Goal: Task Accomplishment & Management: Manage account settings

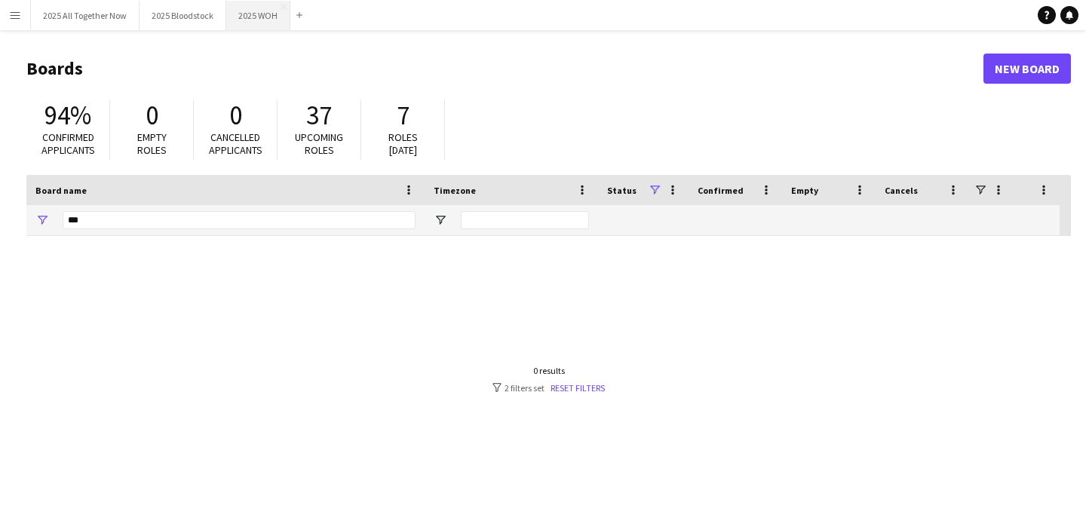
click at [245, 22] on button "2025 WOH Close" at bounding box center [258, 15] width 64 height 29
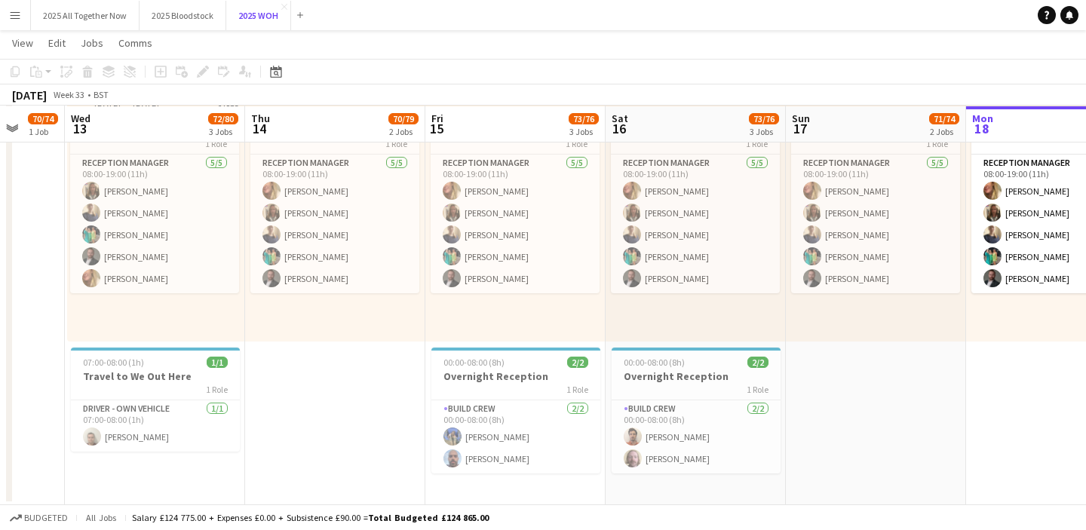
scroll to position [0, 477]
click at [750, 450] on app-card-role "Build Crew [DATE] 00:00-08:00 (8h) [PERSON_NAME] [PERSON_NAME]" at bounding box center [695, 437] width 169 height 73
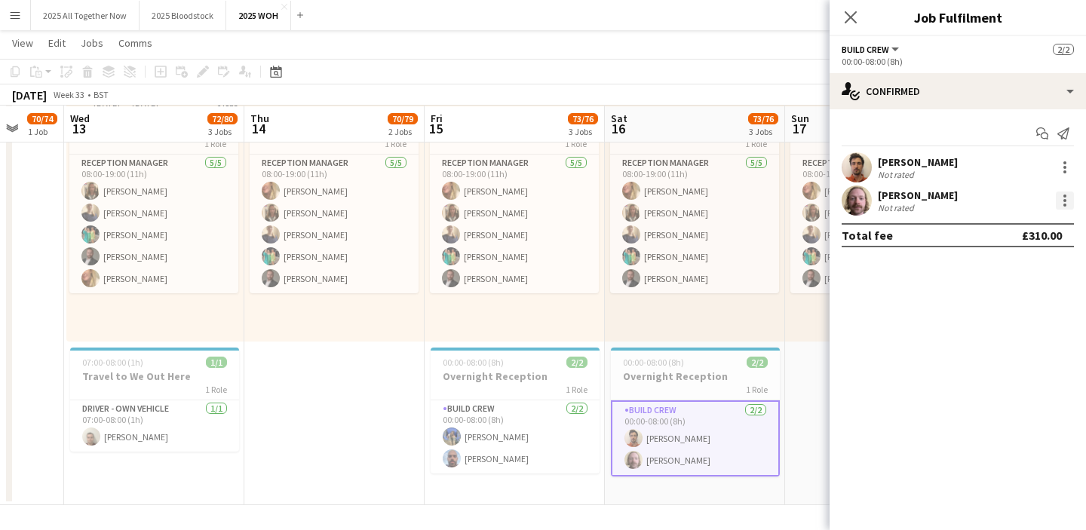
click at [1063, 195] on div at bounding box center [1065, 201] width 18 height 18
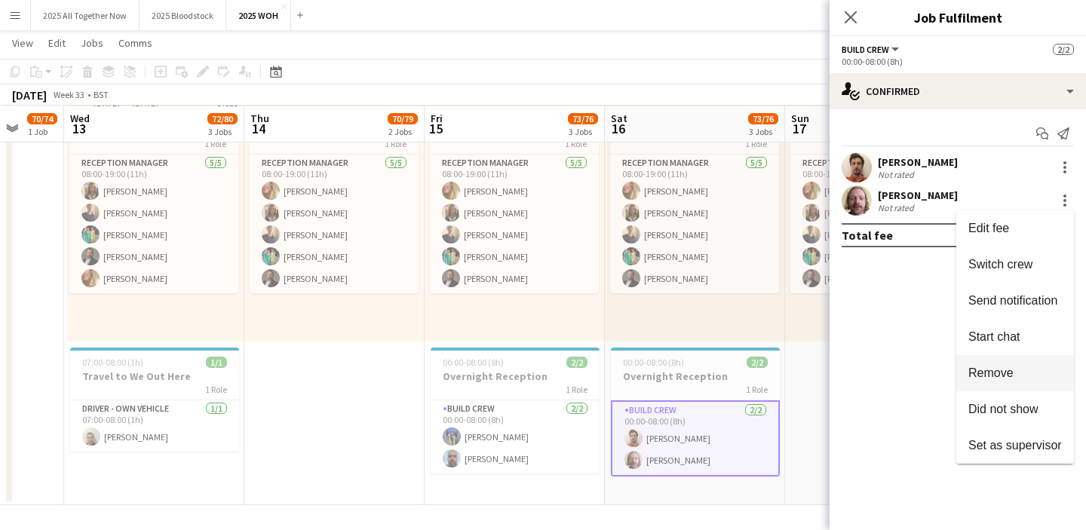
click at [1027, 377] on span "Remove" at bounding box center [1016, 374] width 94 height 14
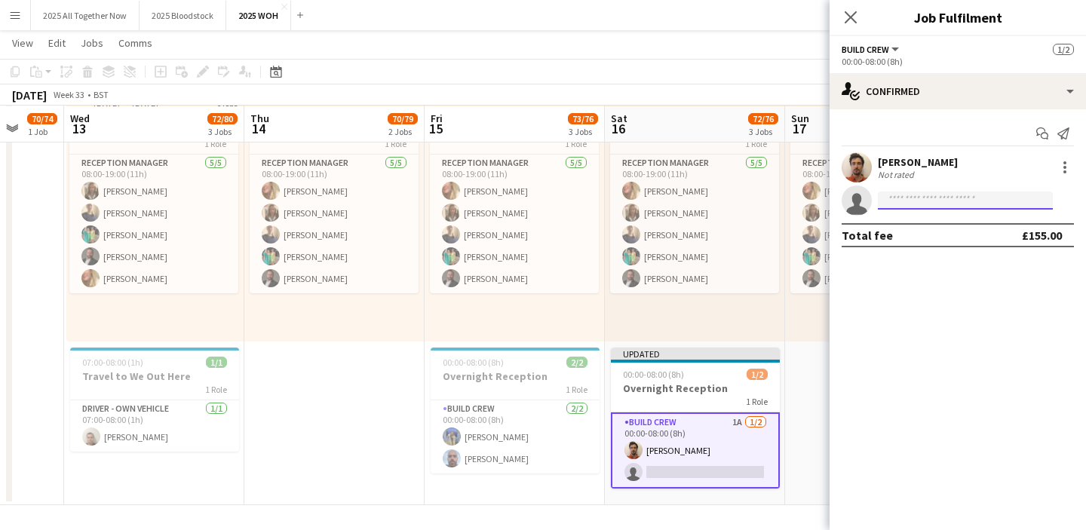
click at [953, 199] on input at bounding box center [965, 201] width 175 height 18
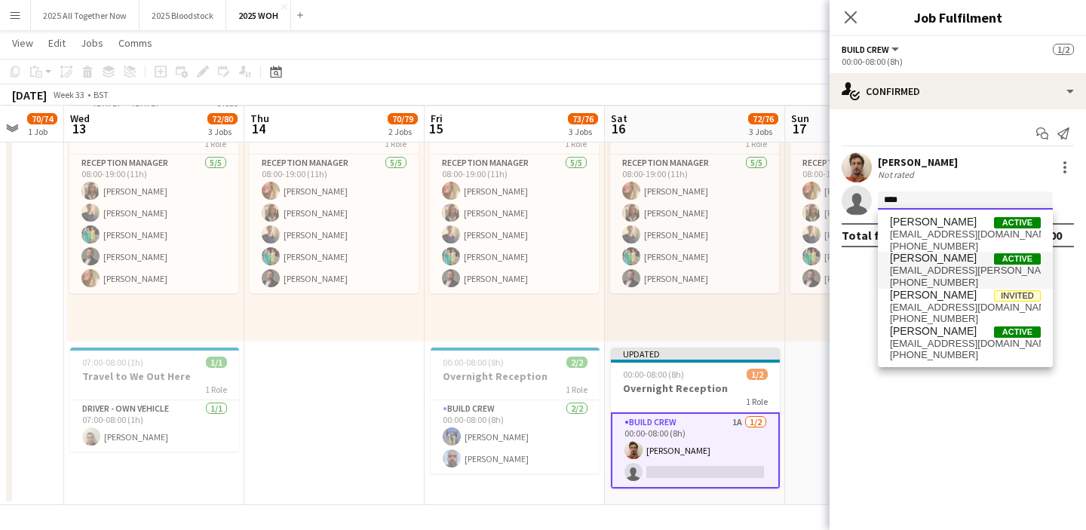
type input "****"
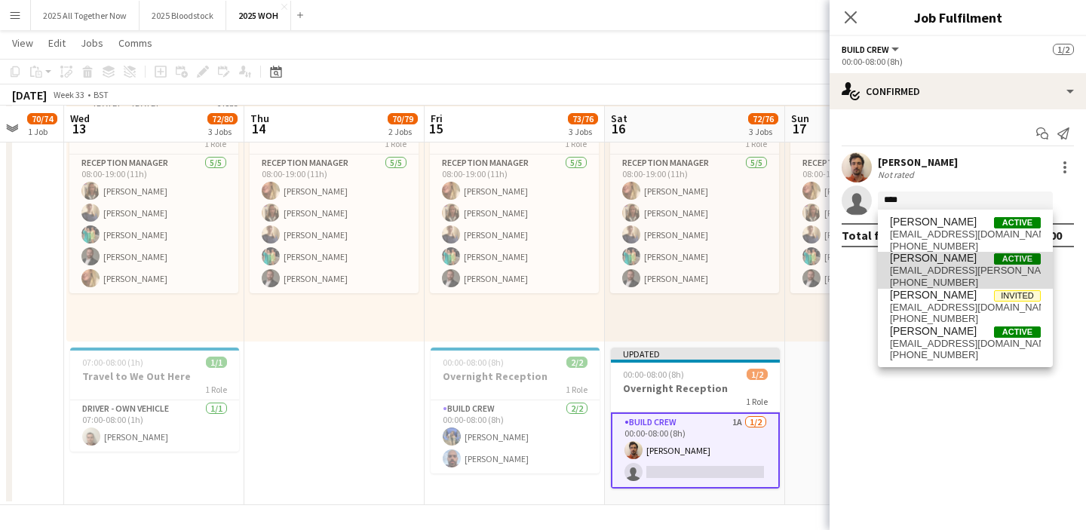
click at [945, 266] on span "[EMAIL_ADDRESS][PERSON_NAME][DOMAIN_NAME]" at bounding box center [965, 271] width 151 height 12
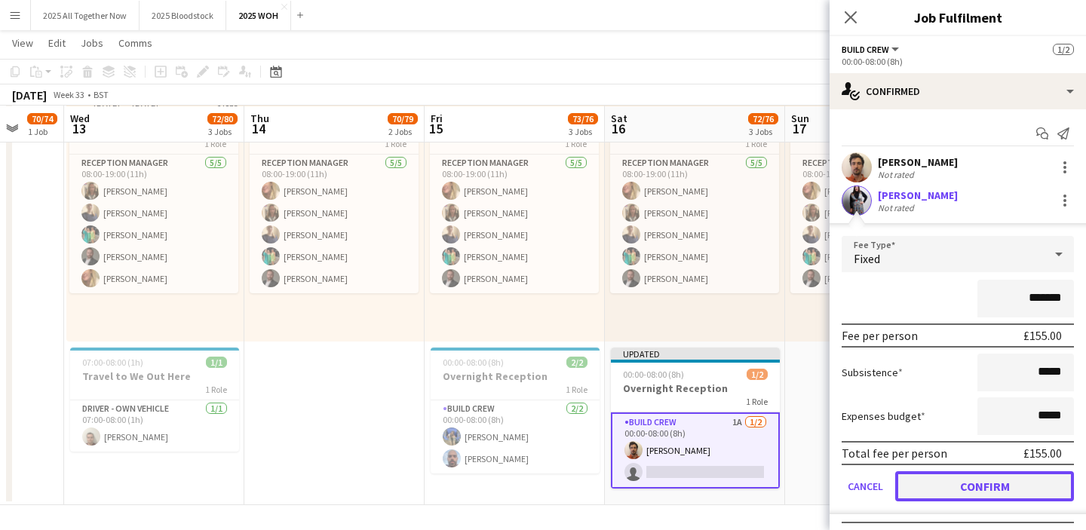
click at [961, 487] on button "Confirm" at bounding box center [984, 486] width 179 height 30
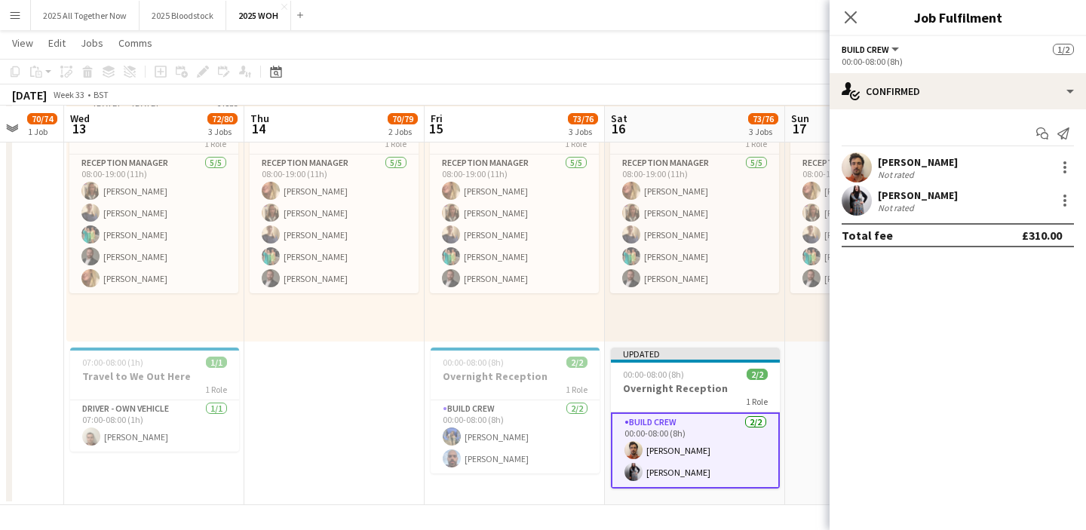
click at [808, 373] on app-date-cell "08:00-19:00 (11h) 66/69 6 Roles Build Crew 3A 57/60 08:00-19:00 (11h) [PERSON_N…" at bounding box center [875, 154] width 180 height 704
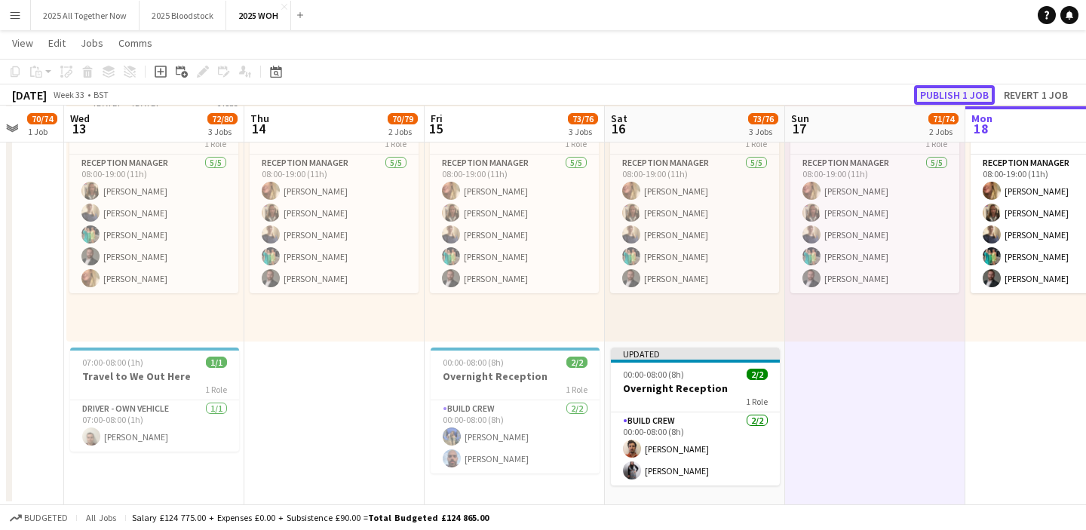
click at [967, 99] on button "Publish 1 job" at bounding box center [954, 95] width 81 height 20
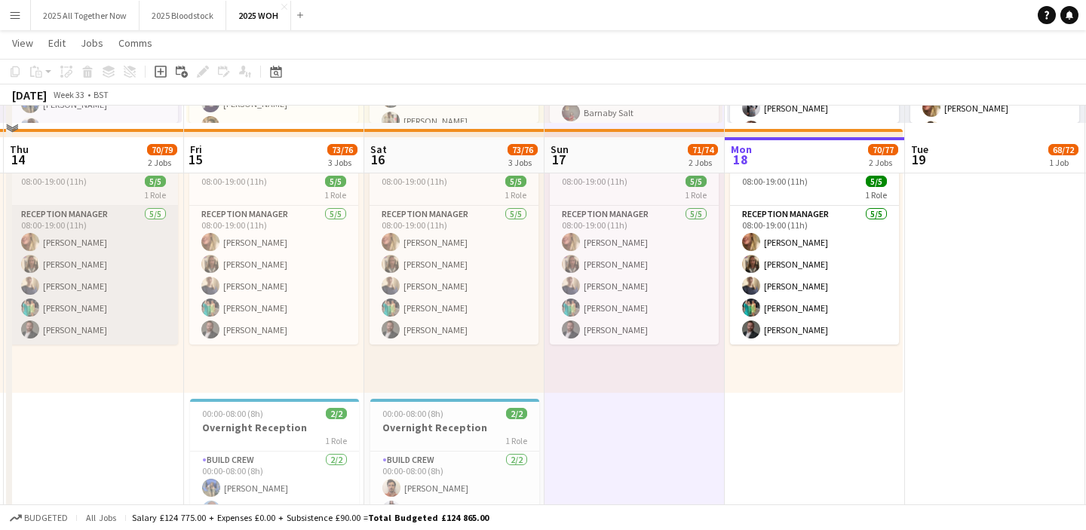
scroll to position [362, 0]
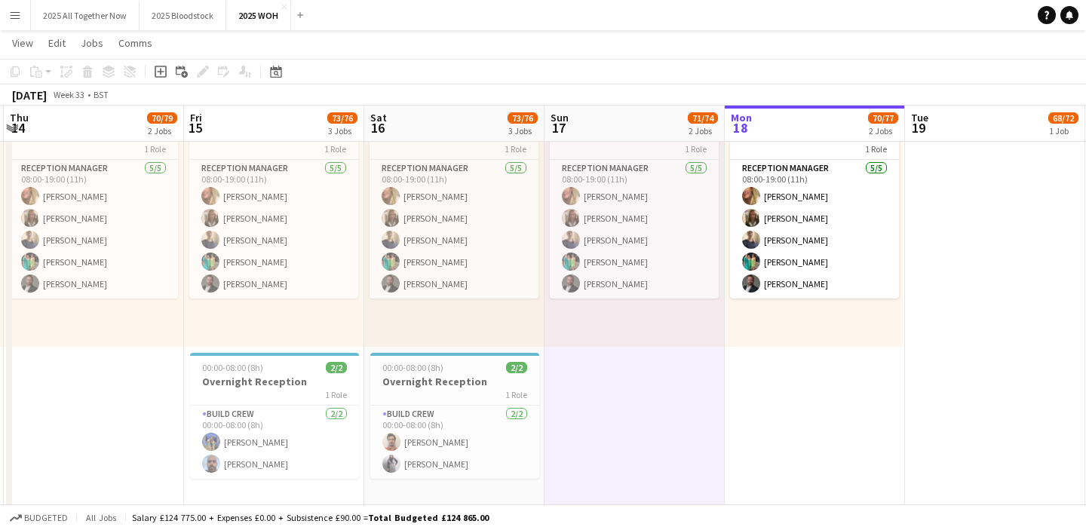
click at [610, 397] on app-date-cell "08:00-19:00 (11h) 66/69 6 Roles Build Crew 3A 57/60 08:00-19:00 (11h) [PERSON_N…" at bounding box center [635, 159] width 180 height 704
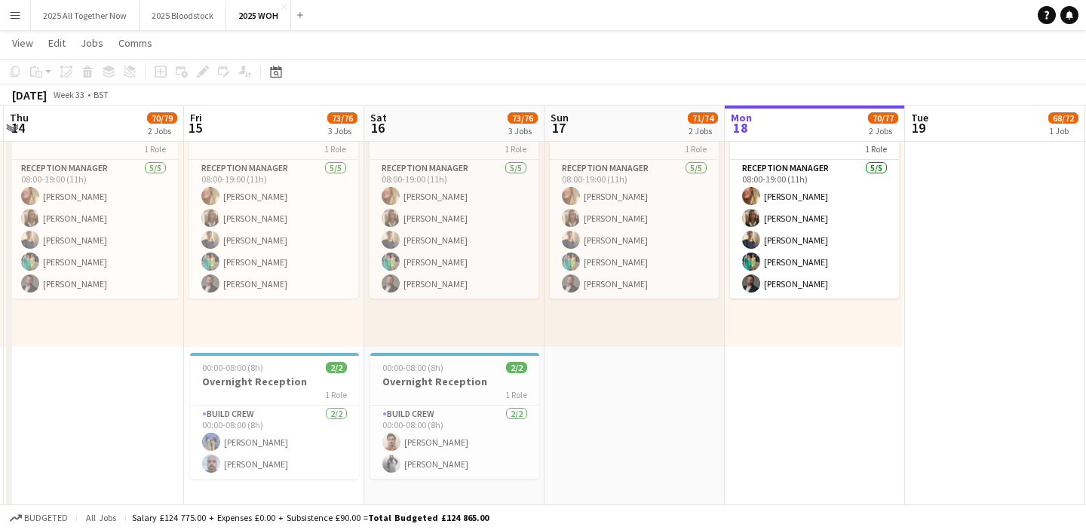
click at [606, 392] on app-date-cell "08:00-19:00 (11h) 66/69 6 Roles Build Crew 3A 57/60 08:00-19:00 (11h) [PERSON_N…" at bounding box center [635, 159] width 180 height 704
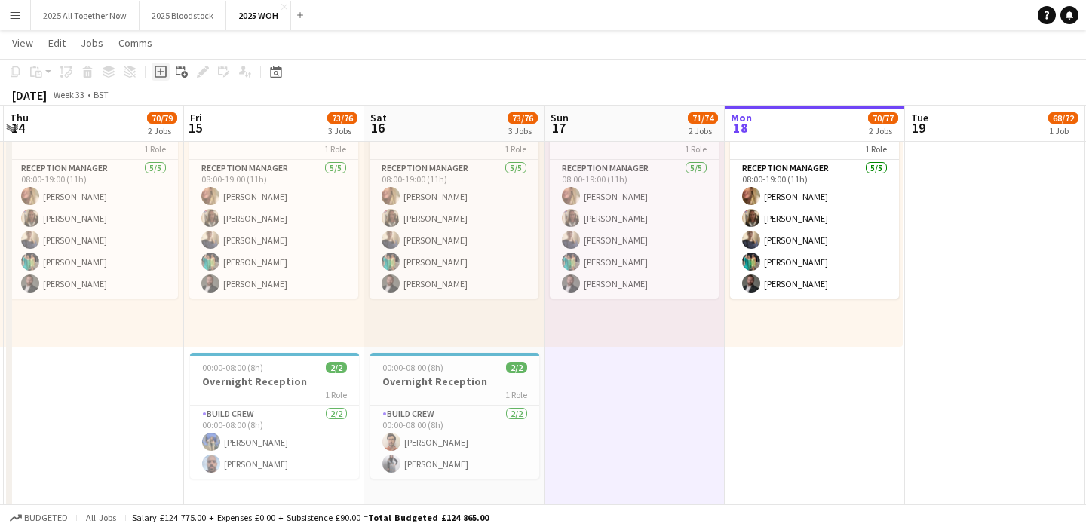
click at [162, 78] on div "Add job" at bounding box center [161, 72] width 18 height 18
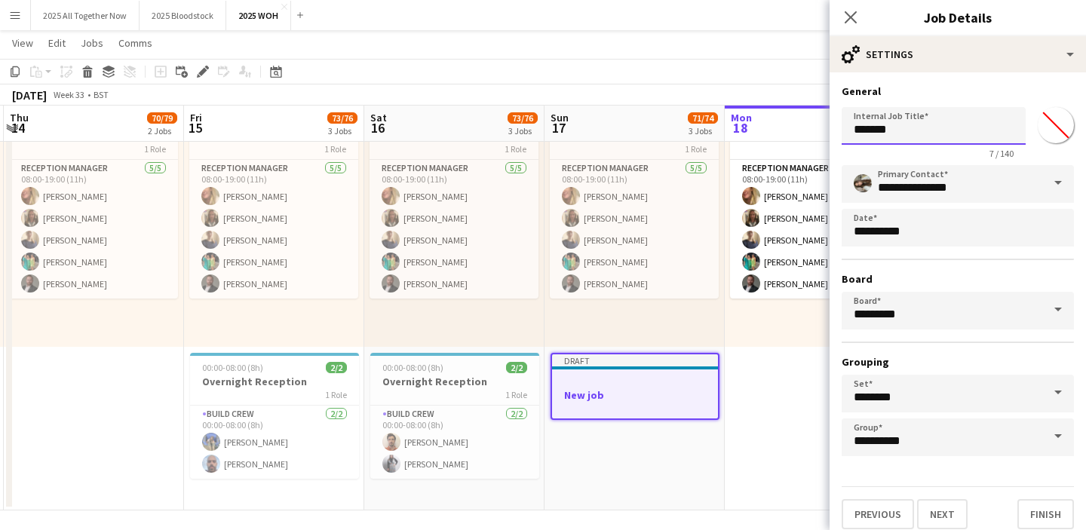
click at [929, 143] on input "*******" at bounding box center [934, 126] width 184 height 38
type input "**********"
click at [939, 510] on button "Next" at bounding box center [942, 514] width 51 height 30
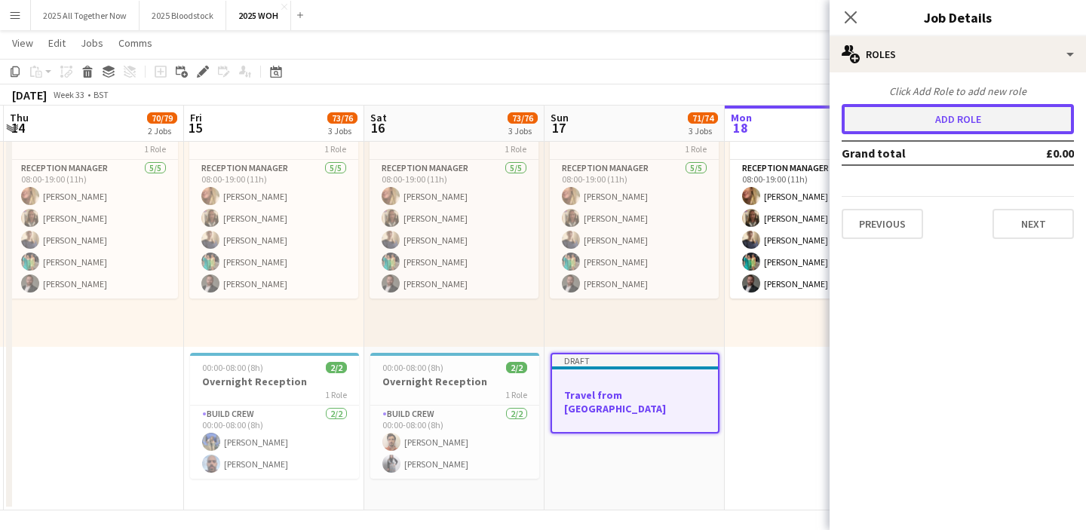
click at [952, 116] on button "Add role" at bounding box center [958, 119] width 232 height 30
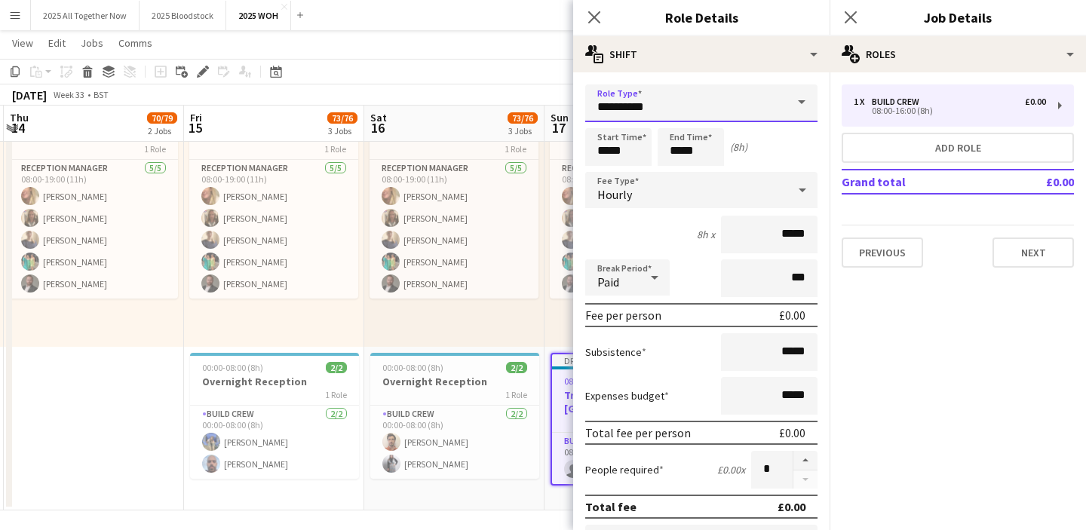
click at [755, 93] on input "**********" at bounding box center [701, 103] width 232 height 38
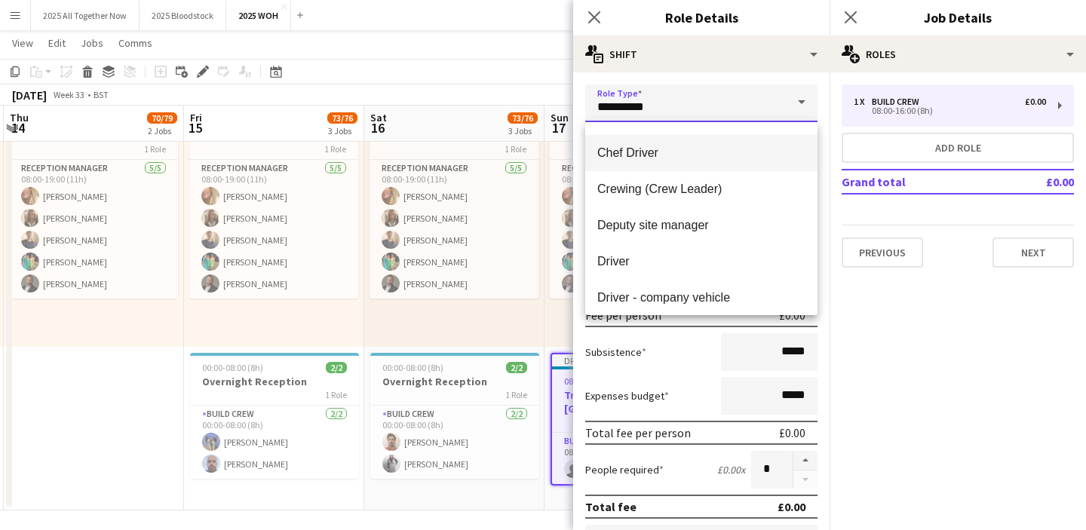
scroll to position [108, 0]
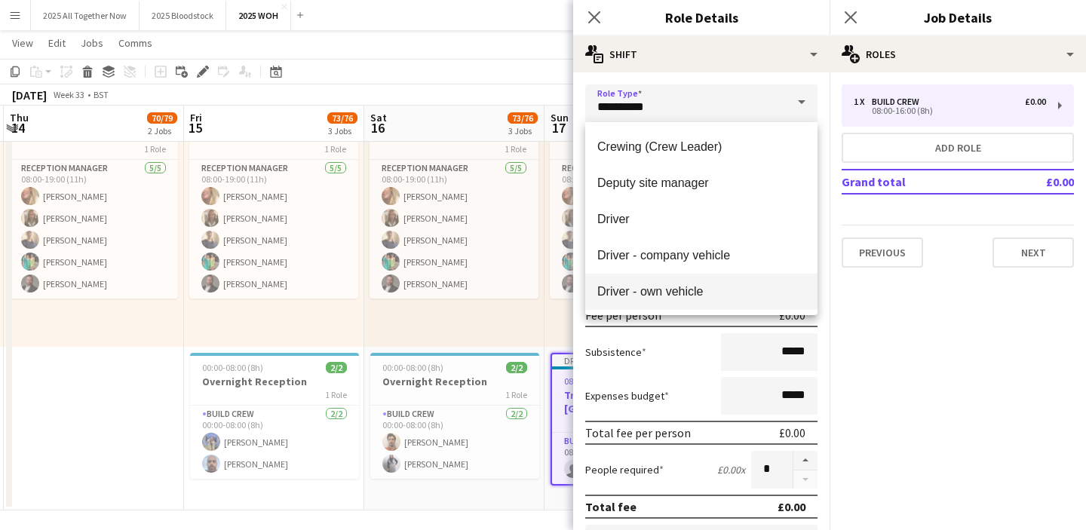
click at [746, 299] on mat-option "Driver - own vehicle" at bounding box center [701, 292] width 232 height 36
type input "**********"
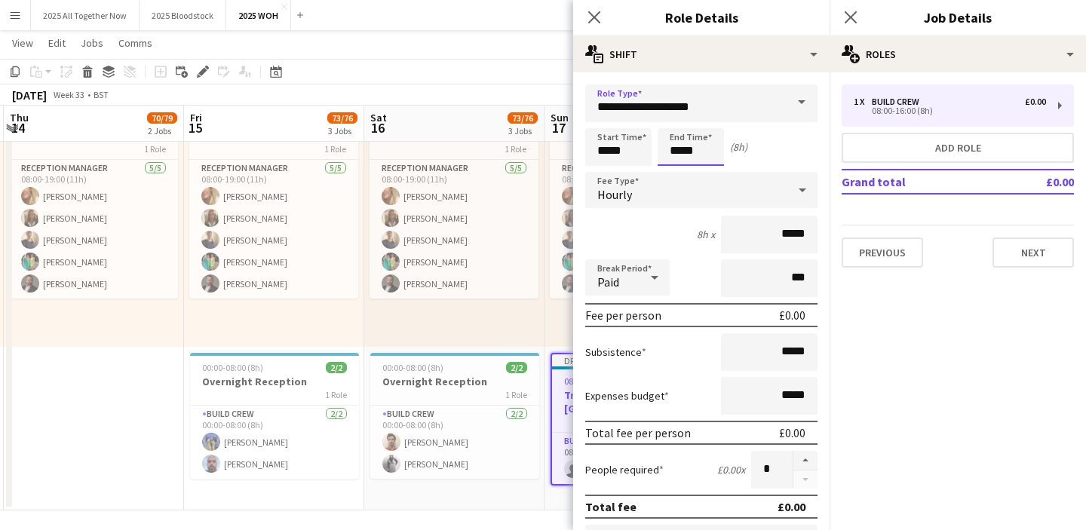
click at [680, 145] on input "*****" at bounding box center [691, 147] width 66 height 38
drag, startPoint x: 607, startPoint y: 150, endPoint x: 588, endPoint y: 150, distance: 18.9
click at [588, 150] on input "*****" at bounding box center [618, 147] width 66 height 38
type input "*****"
drag, startPoint x: 681, startPoint y: 151, endPoint x: 663, endPoint y: 152, distance: 18.2
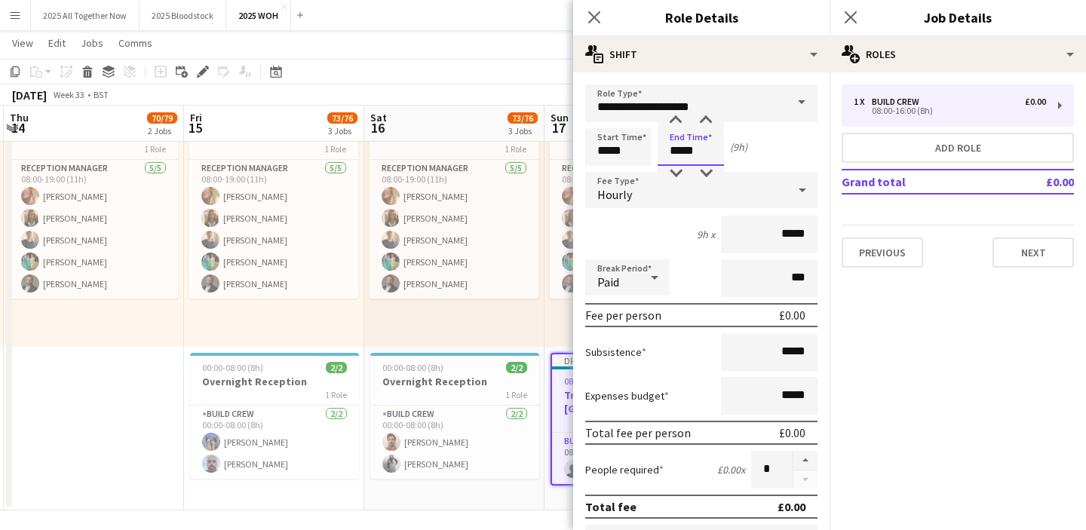
click at [663, 152] on input "*****" at bounding box center [691, 147] width 66 height 38
type input "*****"
click at [644, 203] on div "Hourly" at bounding box center [686, 190] width 202 height 36
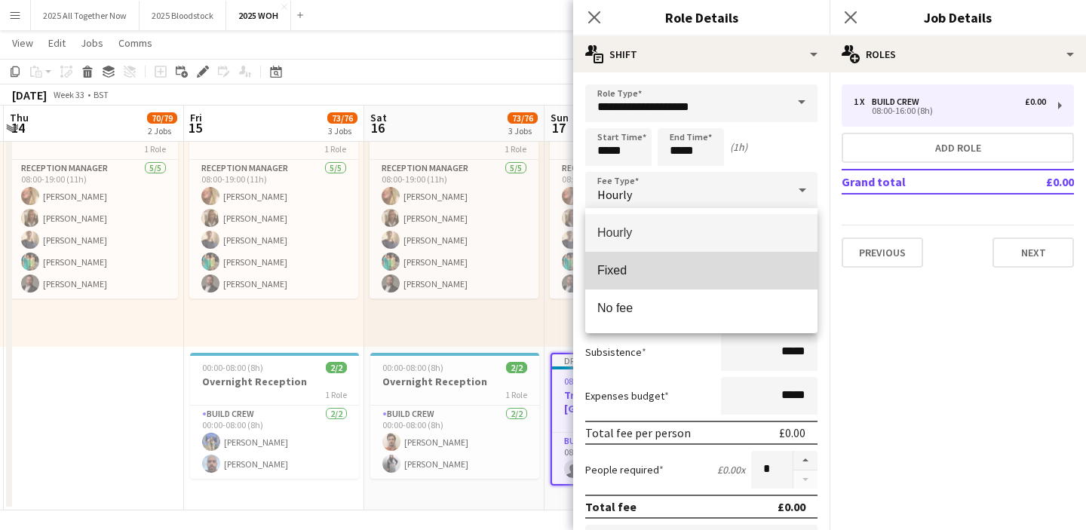
click at [662, 284] on mat-option "Fixed" at bounding box center [701, 271] width 232 height 38
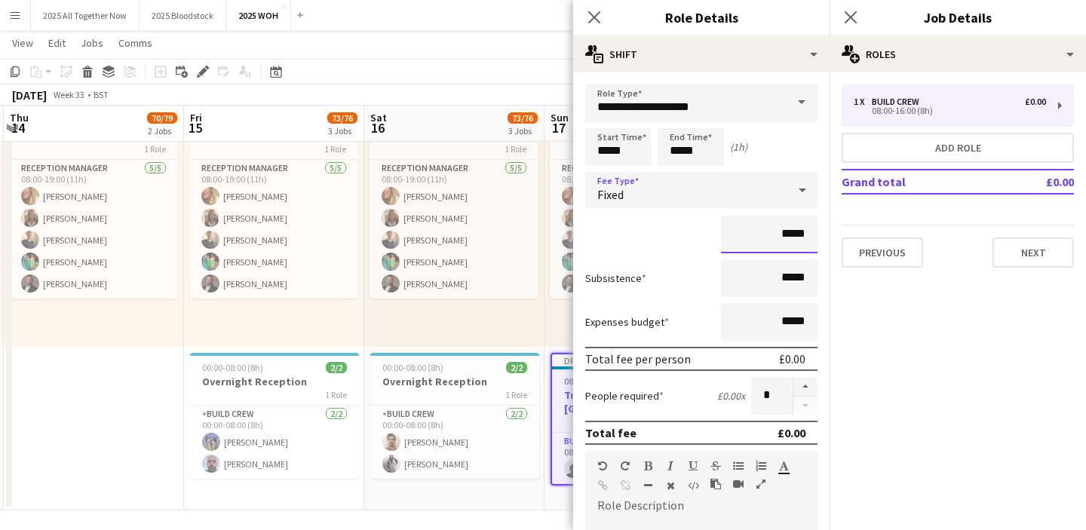
click at [795, 236] on input "*****" at bounding box center [769, 235] width 97 height 38
type input "***"
click at [936, 315] on mat-expansion-panel "pencil3 General details 1 x Build Crew £0.00 08:00-16:00 (8h) Add role Grand to…" at bounding box center [958, 301] width 256 height 458
click at [851, 20] on icon "Close pop-in" at bounding box center [850, 17] width 14 height 14
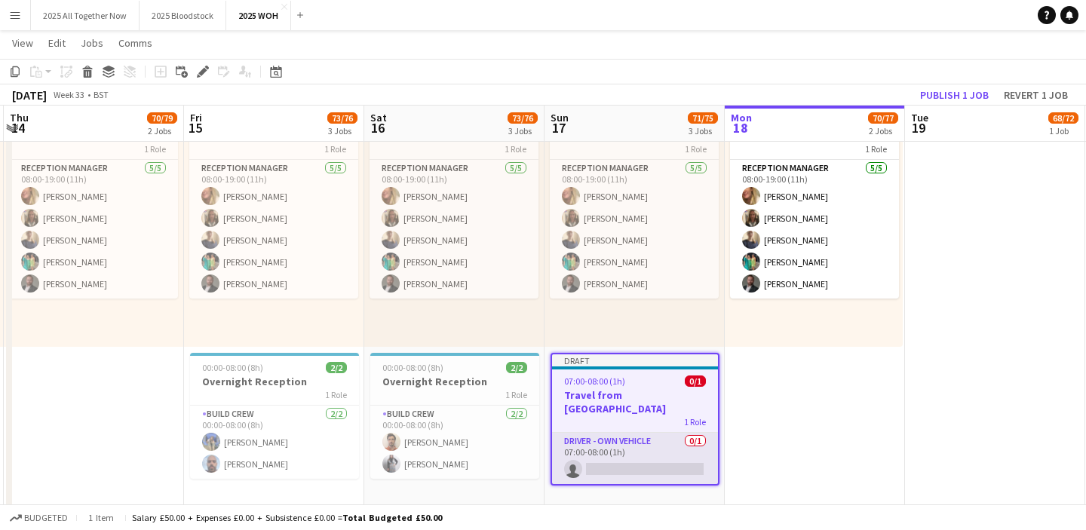
click at [644, 453] on app-card-role "Driver - own vehicle 0/1 07:00-08:00 (1h) single-neutral-actions" at bounding box center [635, 458] width 166 height 51
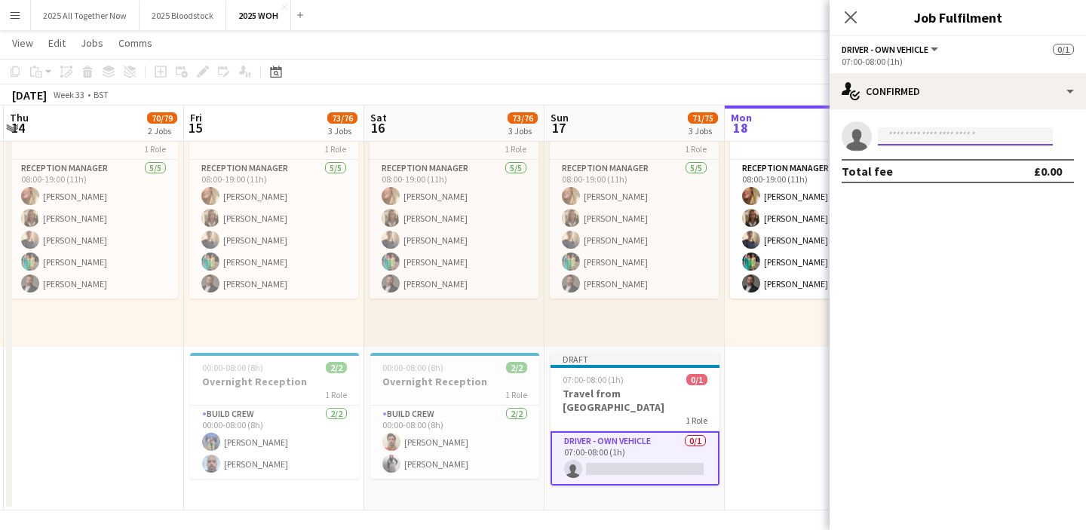
click at [921, 138] on input at bounding box center [965, 136] width 175 height 18
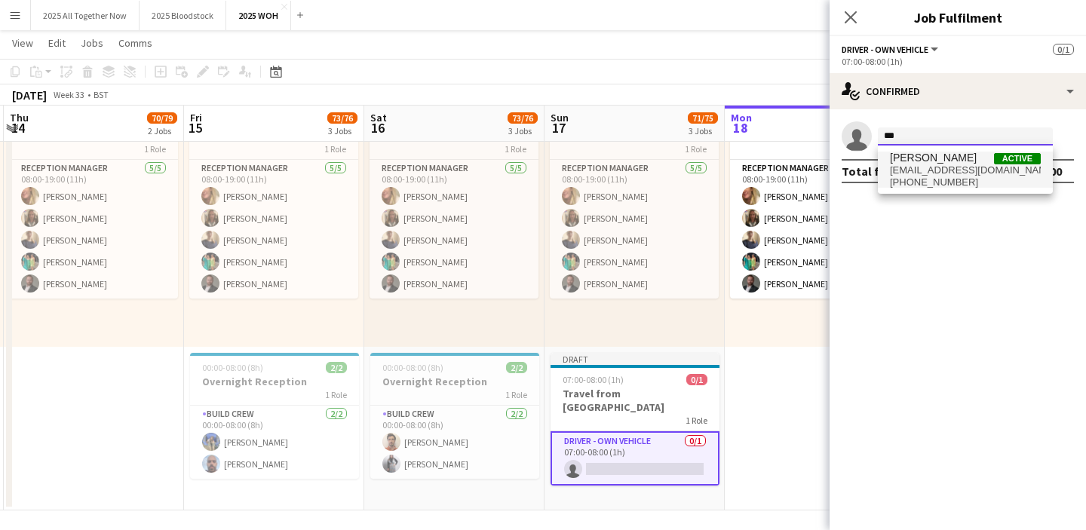
type input "***"
click at [947, 159] on span "[PERSON_NAME]" at bounding box center [933, 158] width 87 height 13
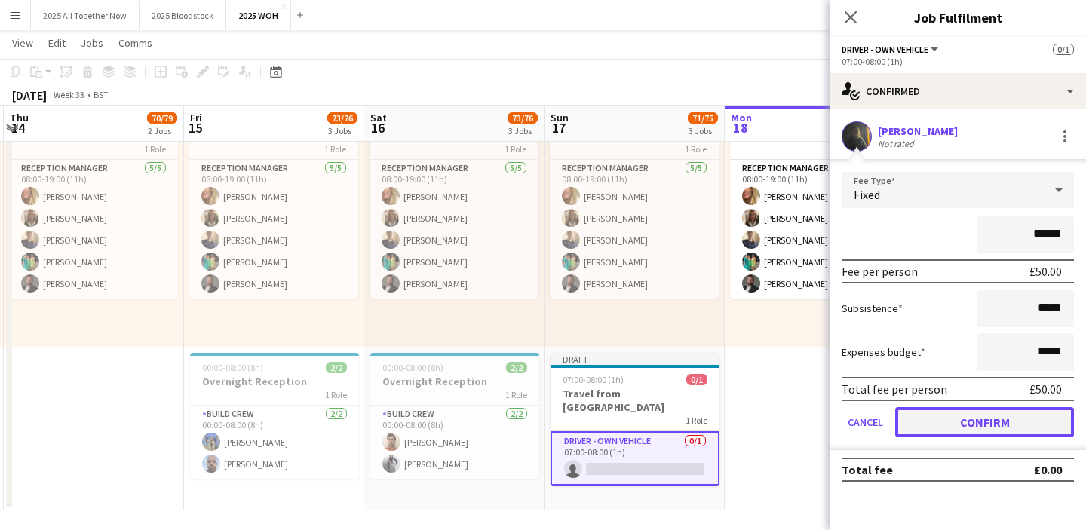
click at [960, 425] on button "Confirm" at bounding box center [984, 422] width 179 height 30
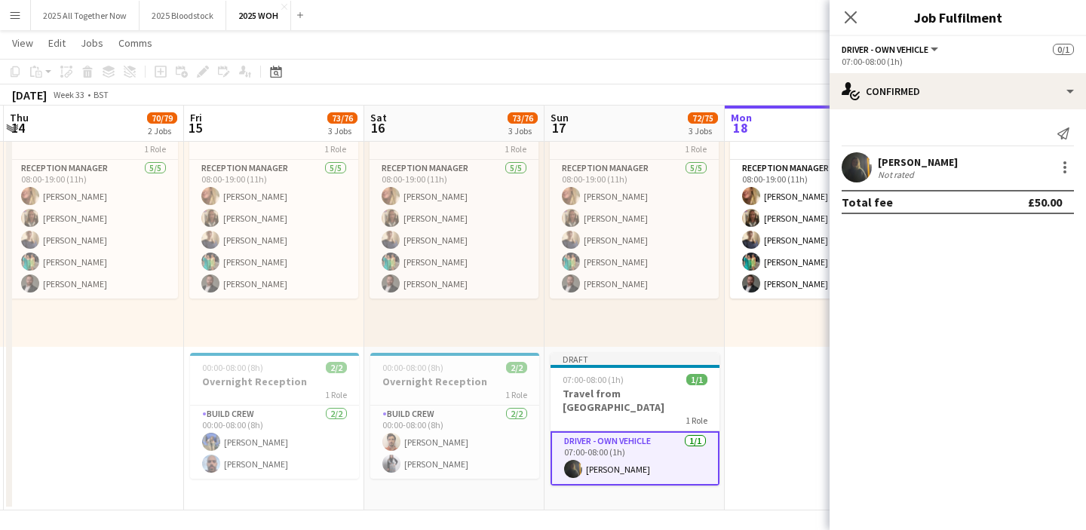
click at [772, 412] on app-date-cell "Toggle View WOH Break [DATE] → [DATE] 405/432 6 jobs 08:00-19:00 (11h) 65/72 6 …" at bounding box center [815, 159] width 180 height 704
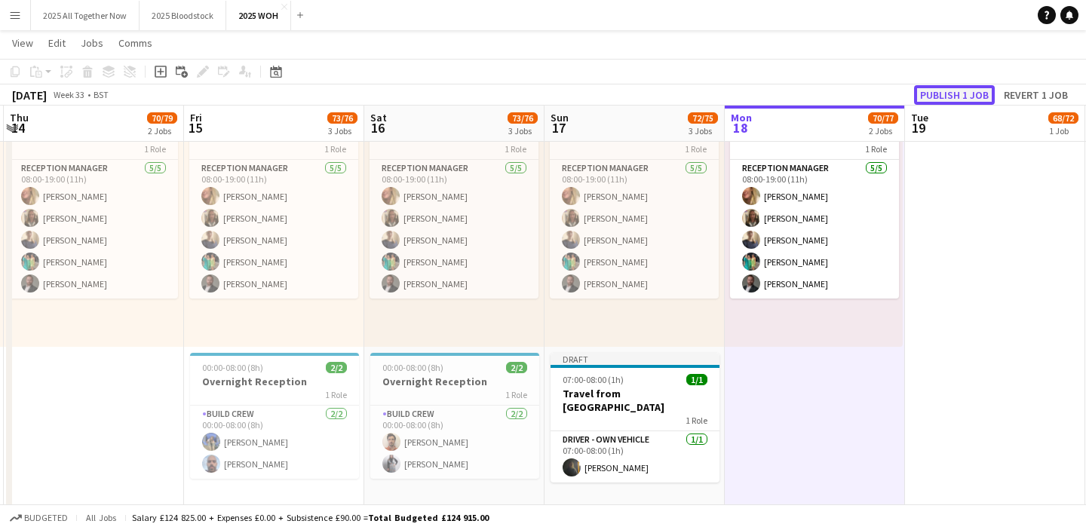
click at [970, 94] on button "Publish 1 job" at bounding box center [954, 95] width 81 height 20
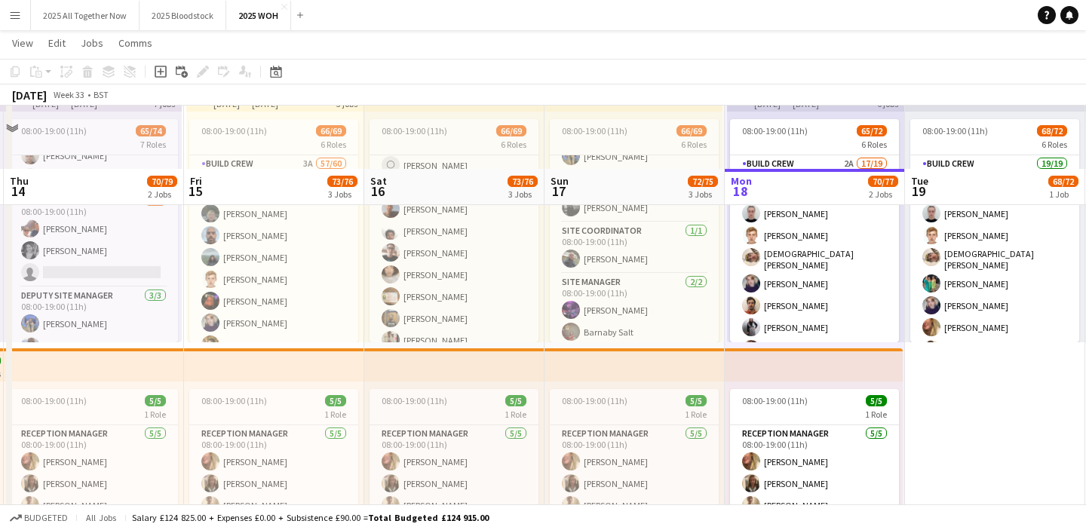
scroll to position [62, 0]
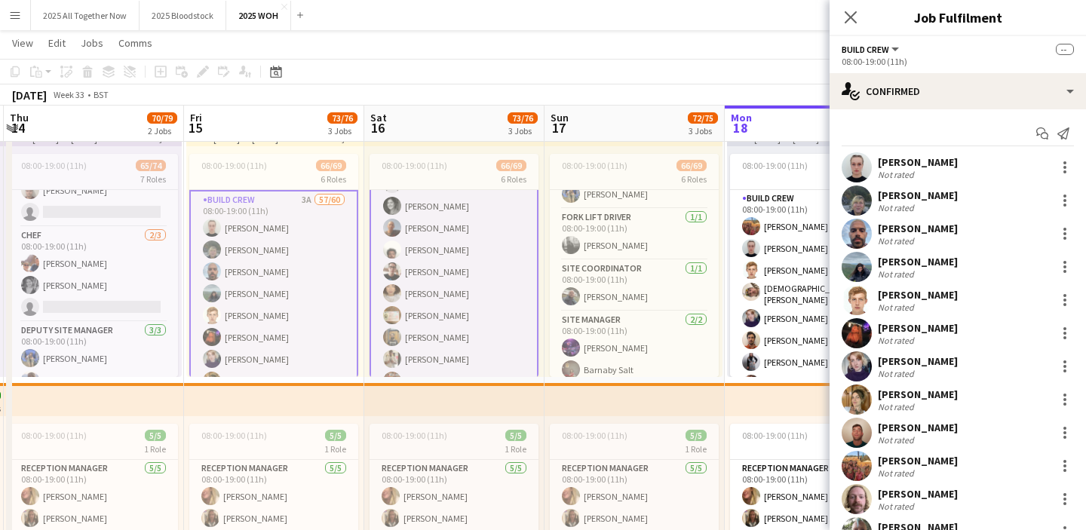
scroll to position [1034, 0]
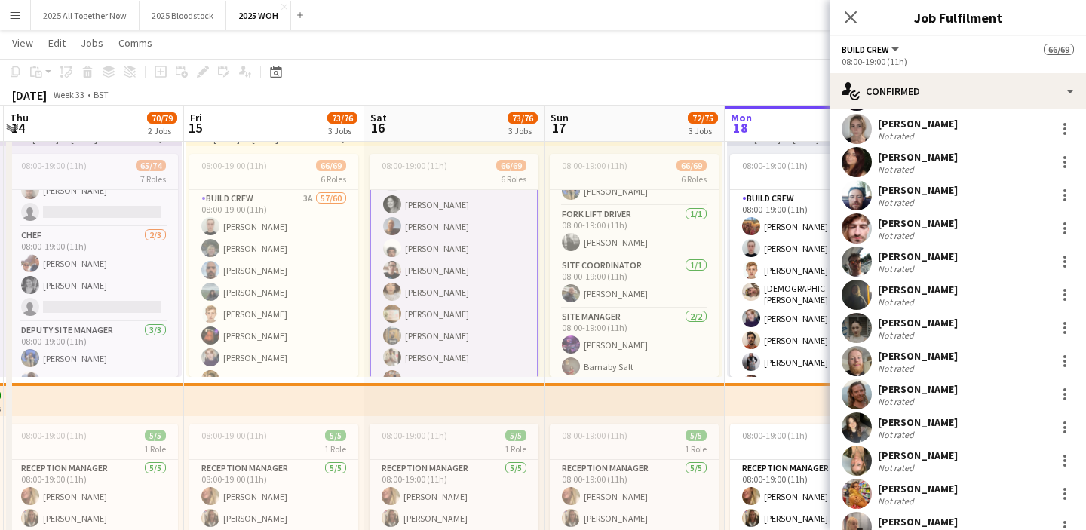
scroll to position [975, 0]
click at [1061, 287] on div at bounding box center [1065, 296] width 18 height 18
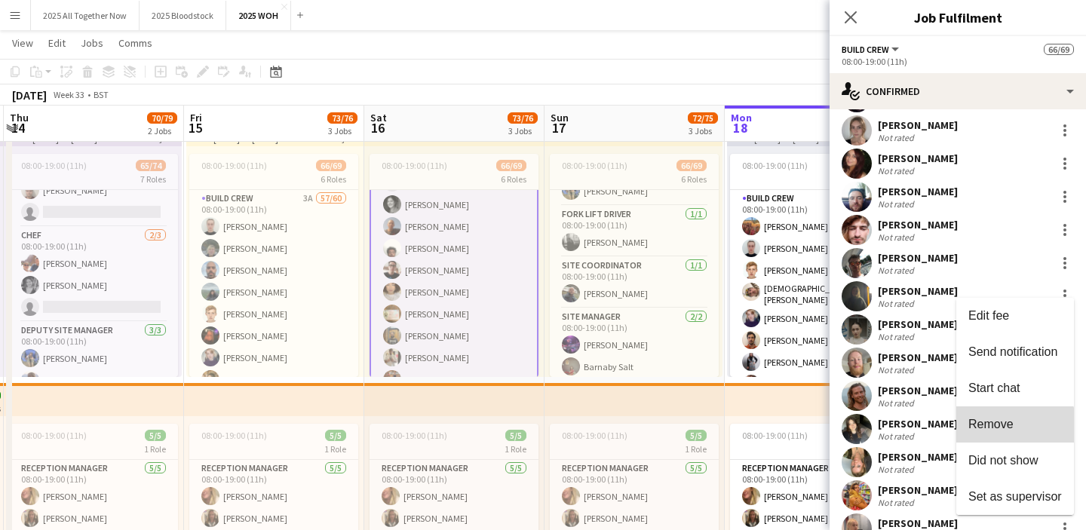
click at [996, 433] on button "Remove" at bounding box center [1016, 425] width 118 height 36
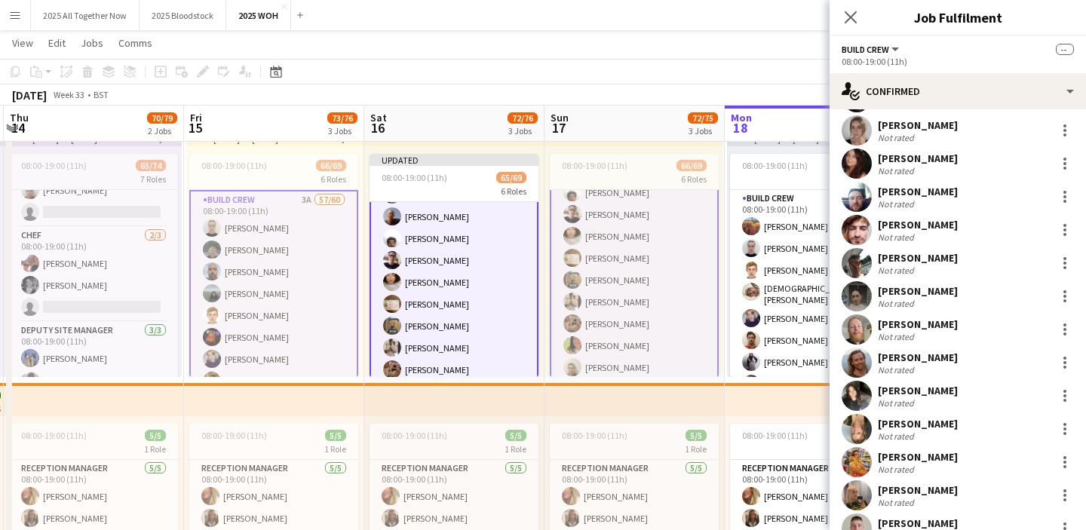
scroll to position [1092, 0]
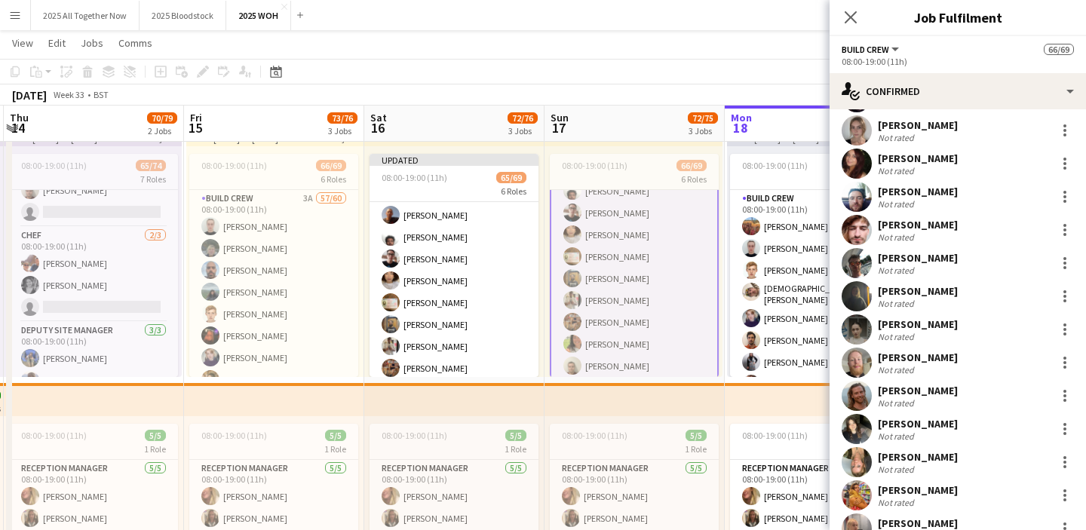
scroll to position [1033, 0]
click at [1067, 287] on div at bounding box center [1065, 296] width 18 height 18
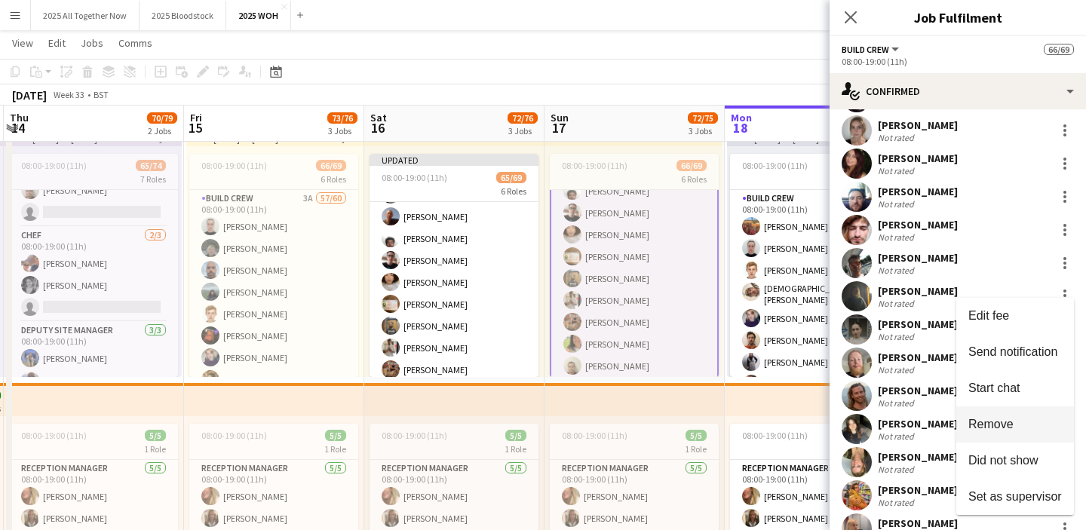
click at [1013, 425] on span "Remove" at bounding box center [991, 424] width 45 height 13
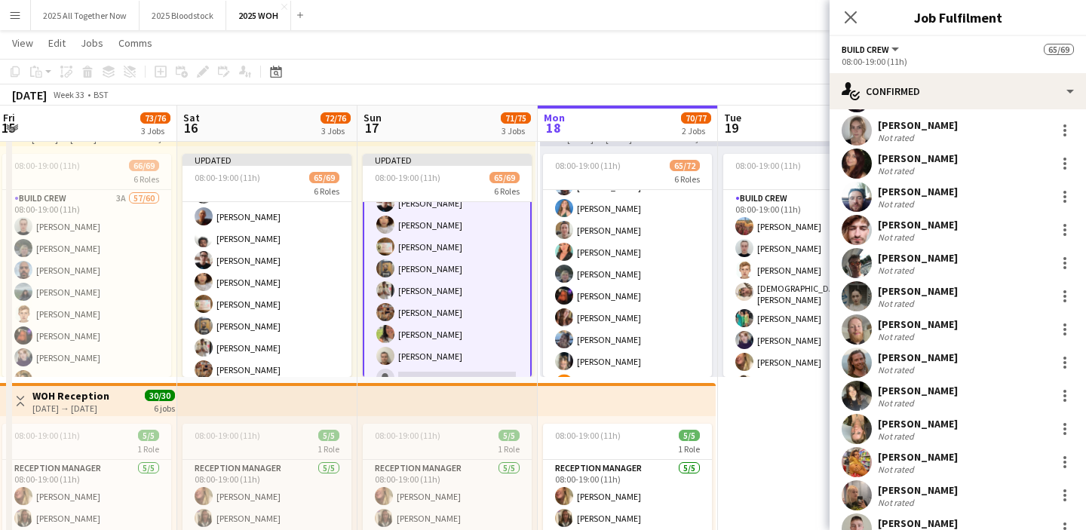
scroll to position [827, 0]
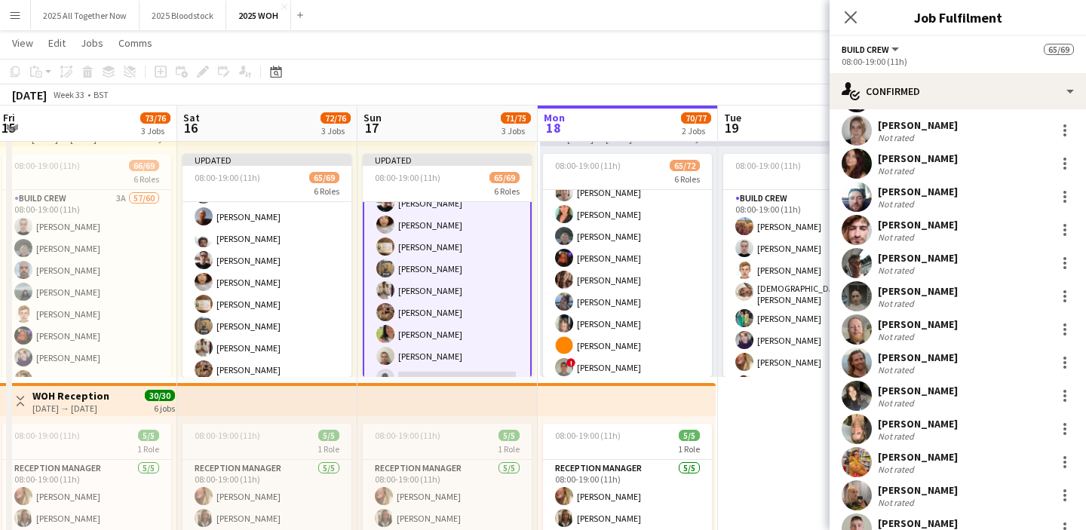
click at [646, 301] on app-card-role "New Build Crew 5A 39/44 08:00-19:00 (11h) [PERSON_NAME] [PERSON_NAME] [PERSON_N…" at bounding box center [627, 499] width 169 height 992
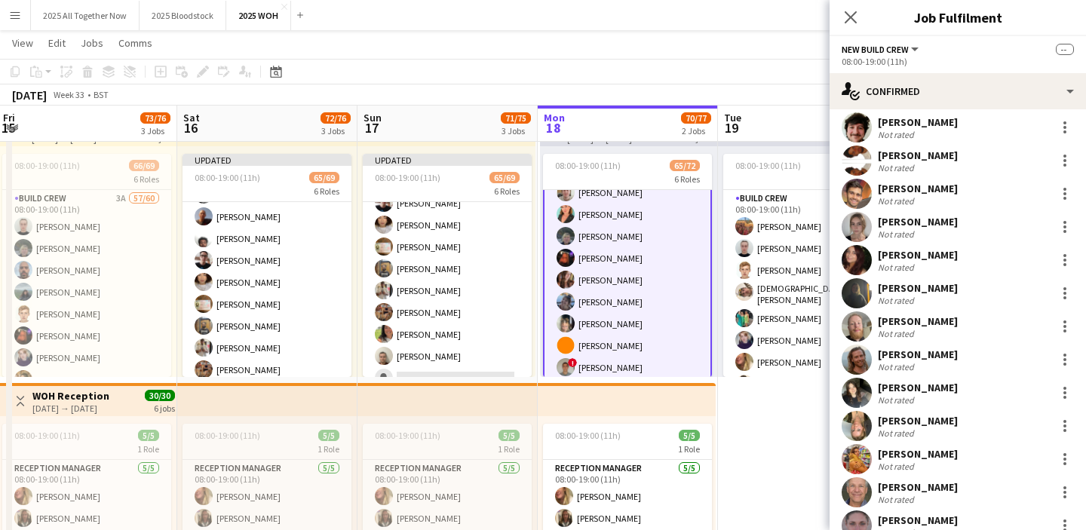
scroll to position [568, 0]
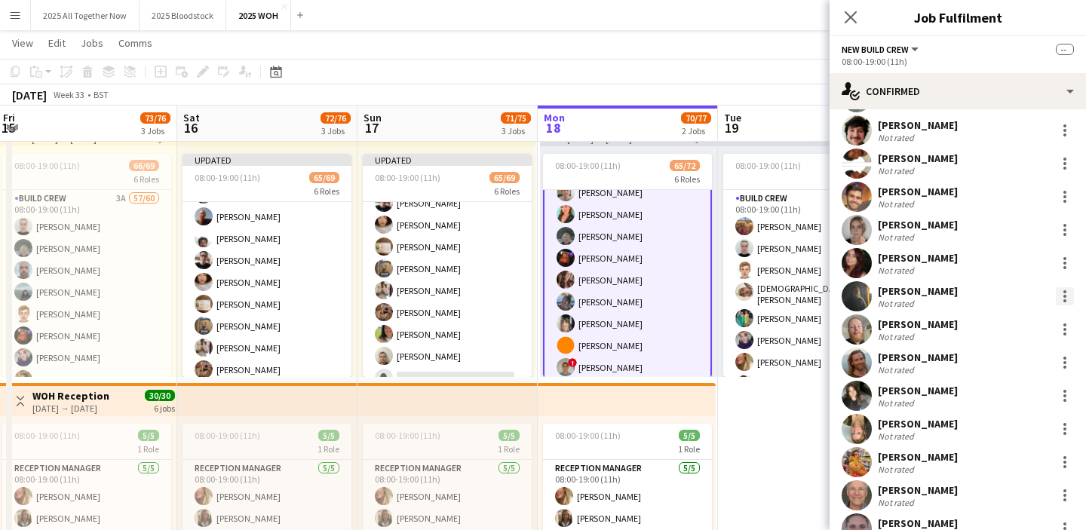
click at [1064, 298] on div at bounding box center [1065, 296] width 18 height 18
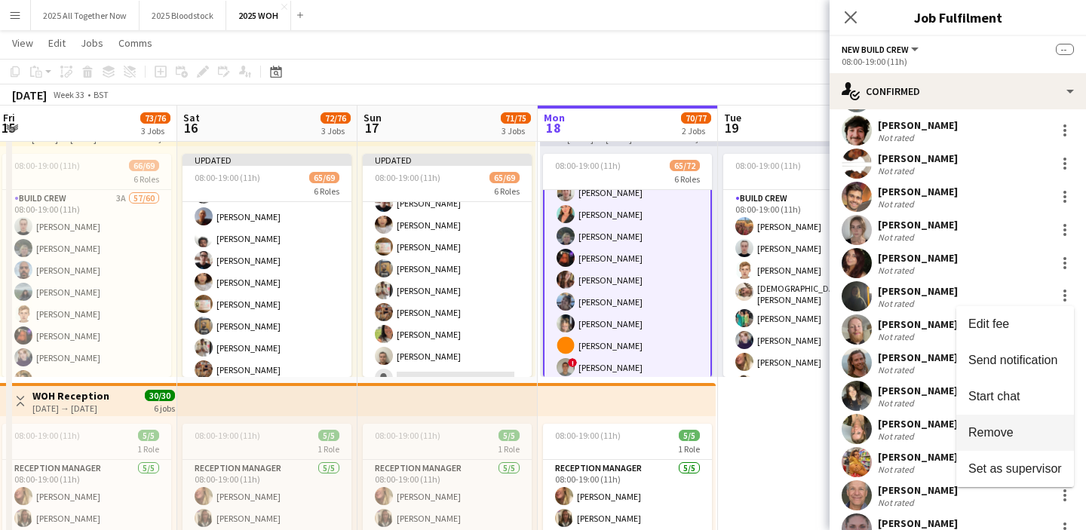
click at [1003, 433] on span "Remove" at bounding box center [991, 432] width 45 height 13
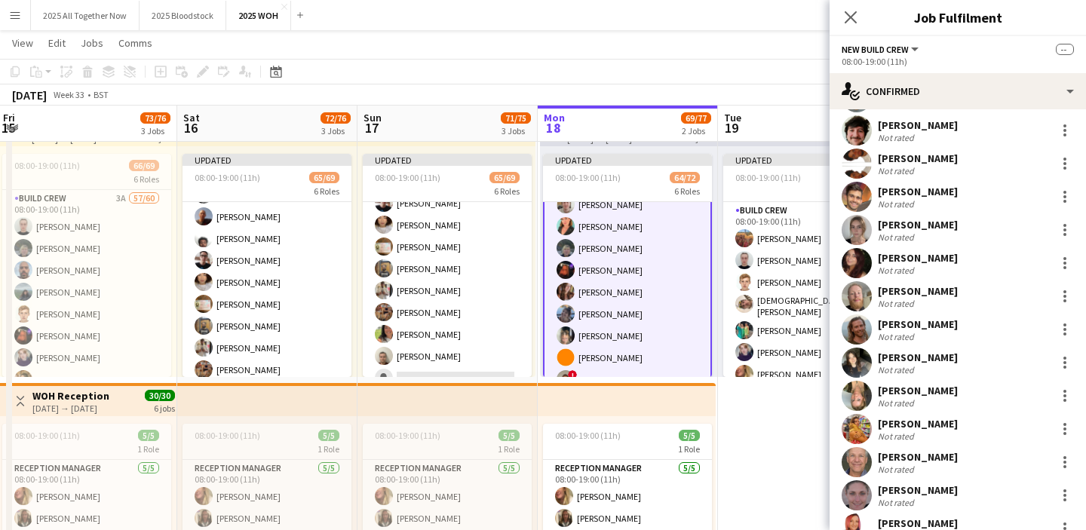
click at [783, 425] on app-date-cell "Updated 08:00-19:00 (11h) 67/72 6 Roles Build Crew 19/19 08:00-19:00 (11h) [PER…" at bounding box center [808, 459] width 180 height 704
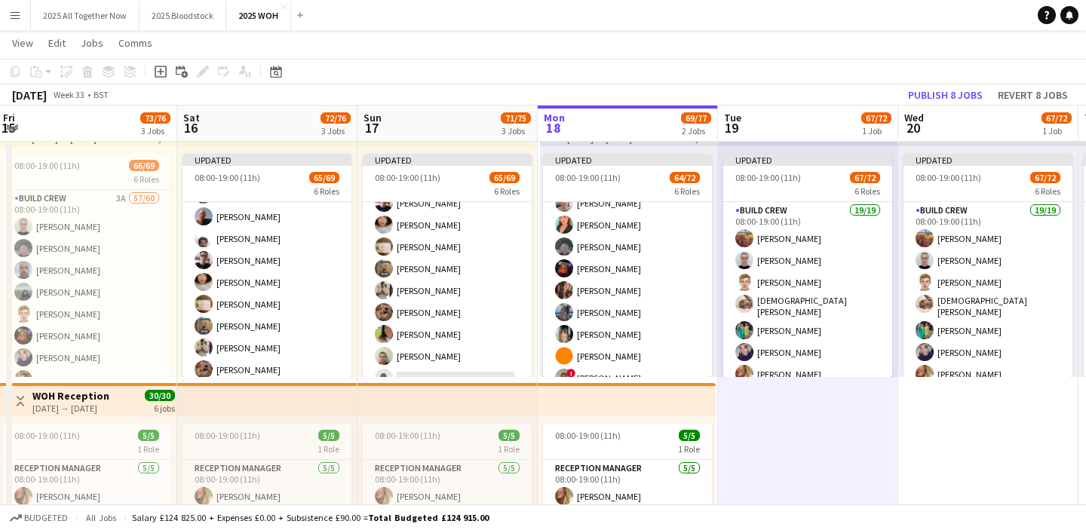
scroll to position [827, 0]
click at [947, 96] on button "Publish 8 jobs" at bounding box center [945, 95] width 87 height 20
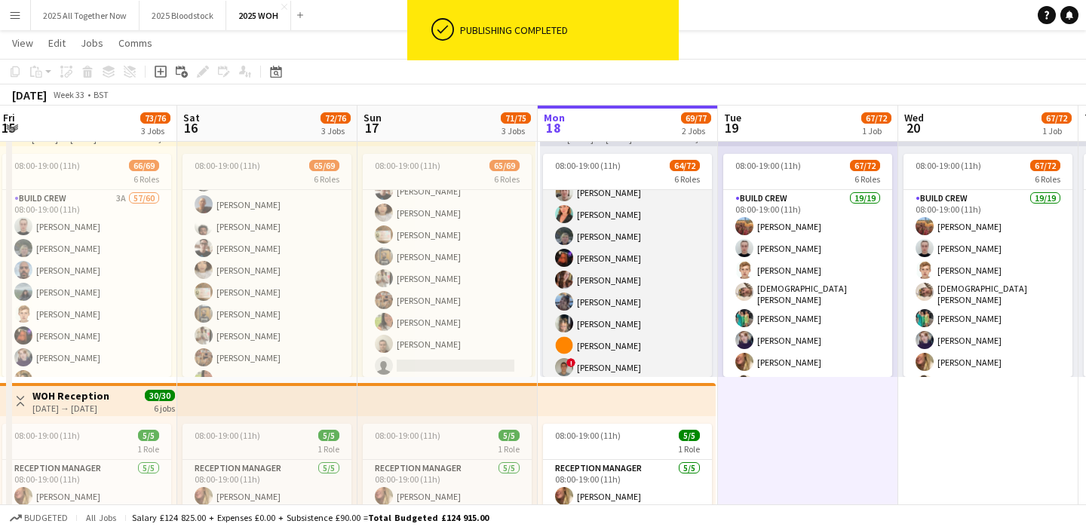
click at [649, 296] on app-card-role "New Build Crew 5A 38/44 08:00-19:00 (11h) [PERSON_NAME] [PERSON_NAME] [PERSON_N…" at bounding box center [627, 499] width 169 height 992
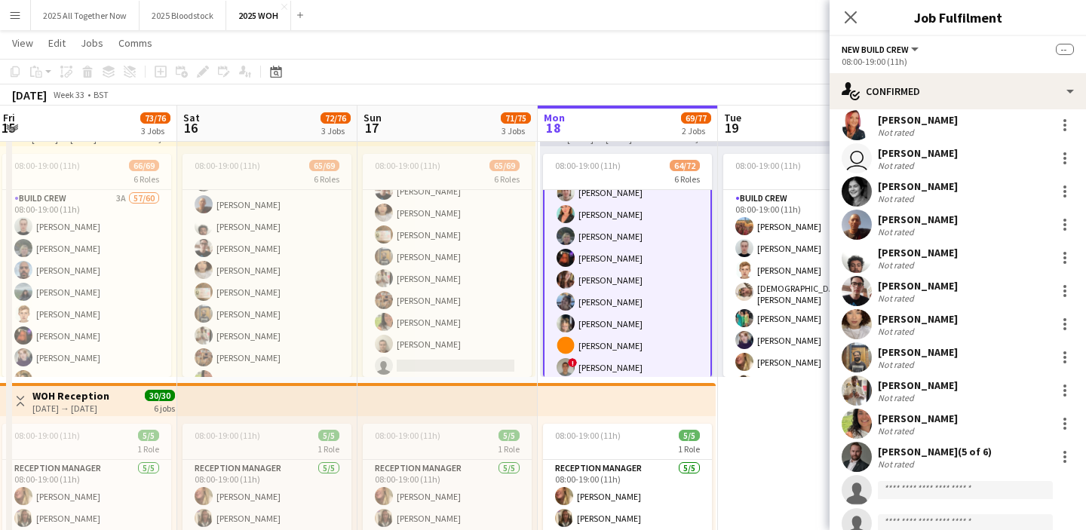
scroll to position [975, 0]
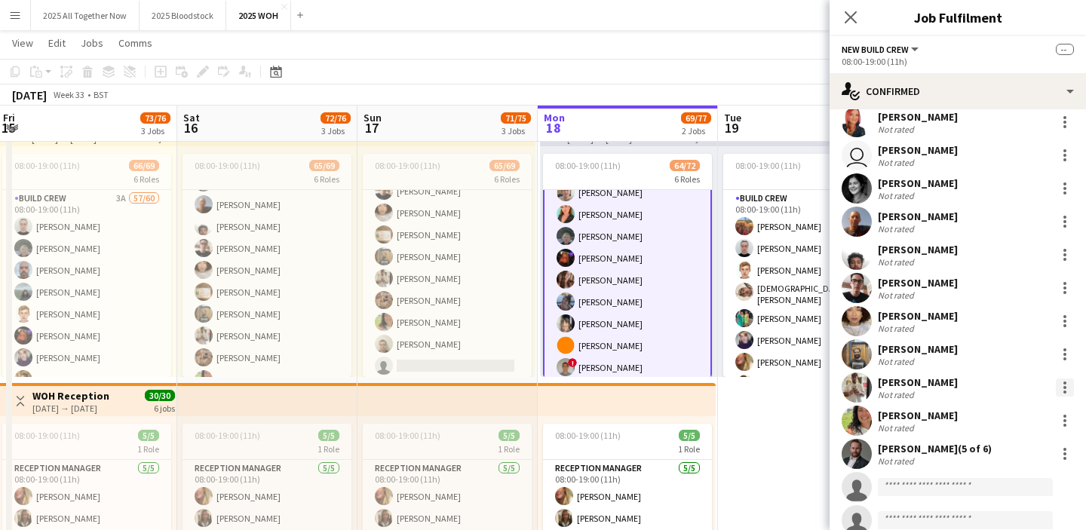
click at [1064, 387] on div at bounding box center [1065, 387] width 3 height 3
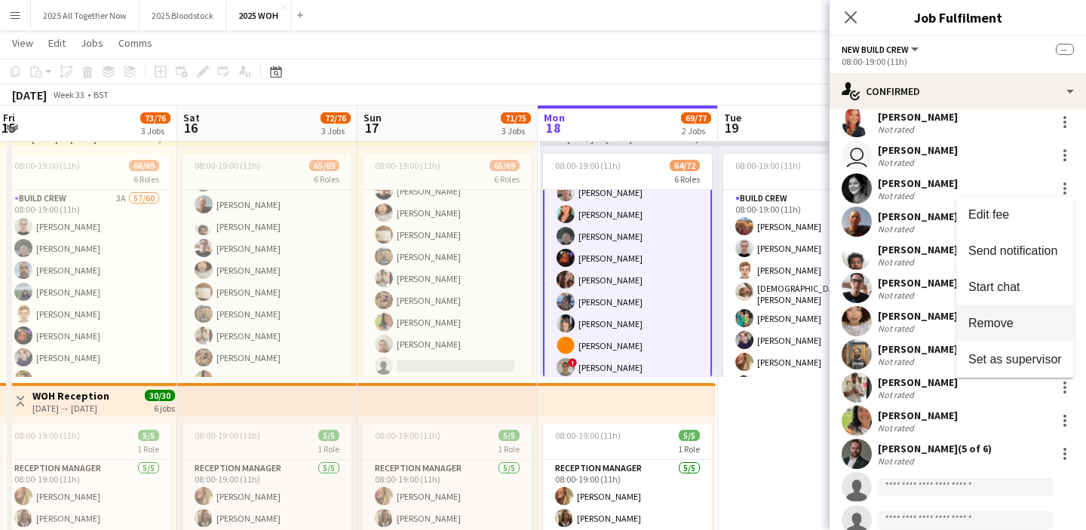
click at [1020, 324] on span "Remove" at bounding box center [1016, 324] width 94 height 14
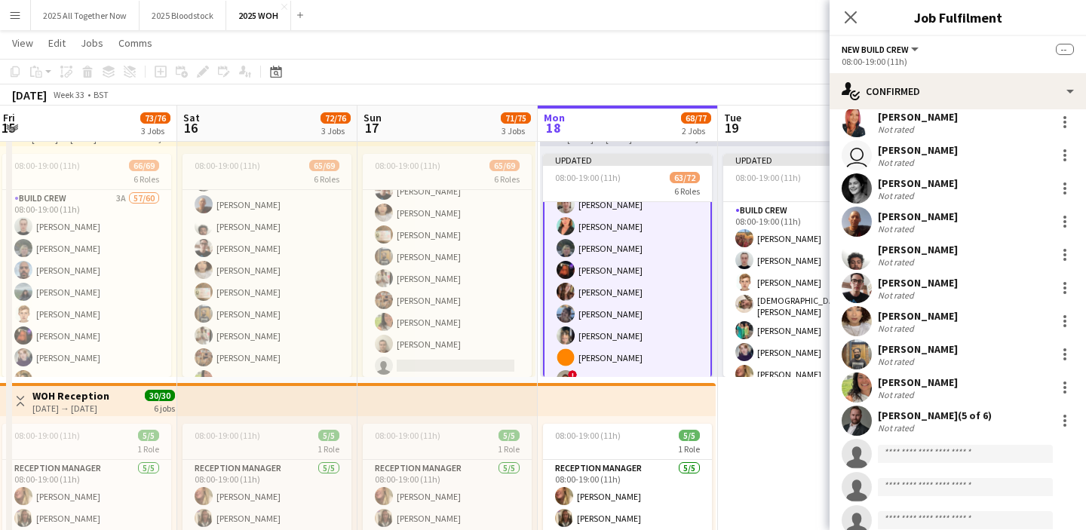
click at [780, 424] on app-date-cell "Updated 08:00-19:00 (11h) 66/72 6 Roles Build Crew 19/19 08:00-19:00 (11h) [PER…" at bounding box center [808, 459] width 180 height 704
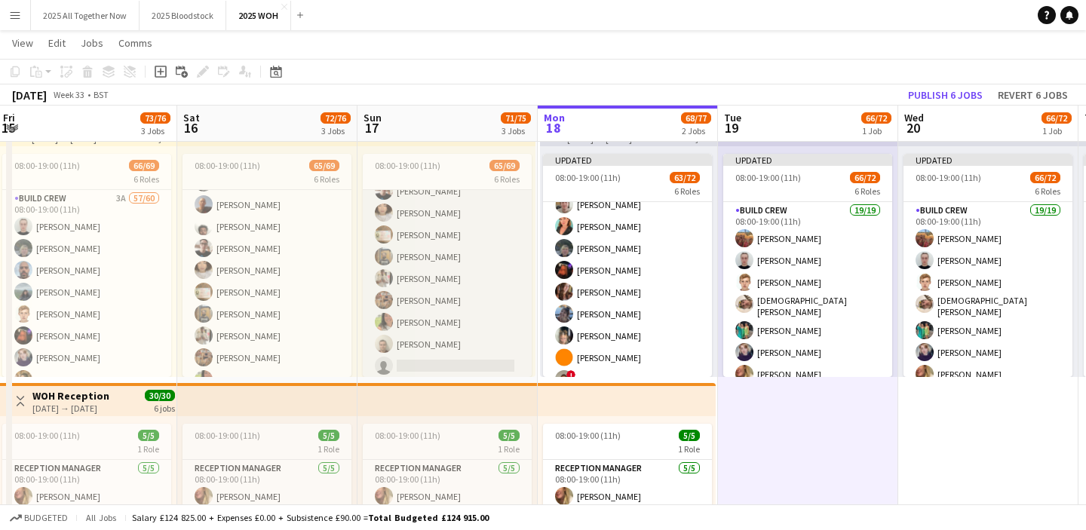
scroll to position [1035, 0]
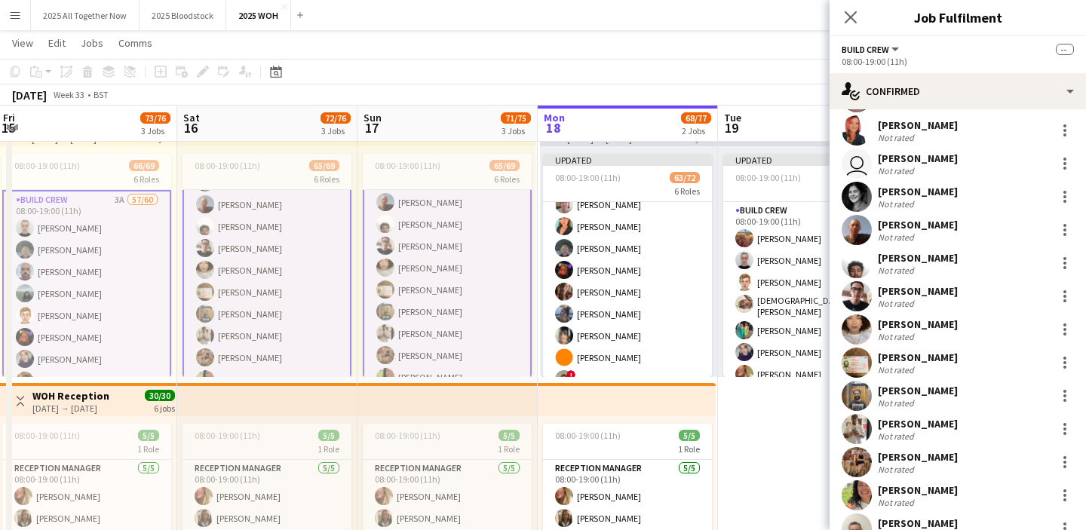
scroll to position [1505, 0]
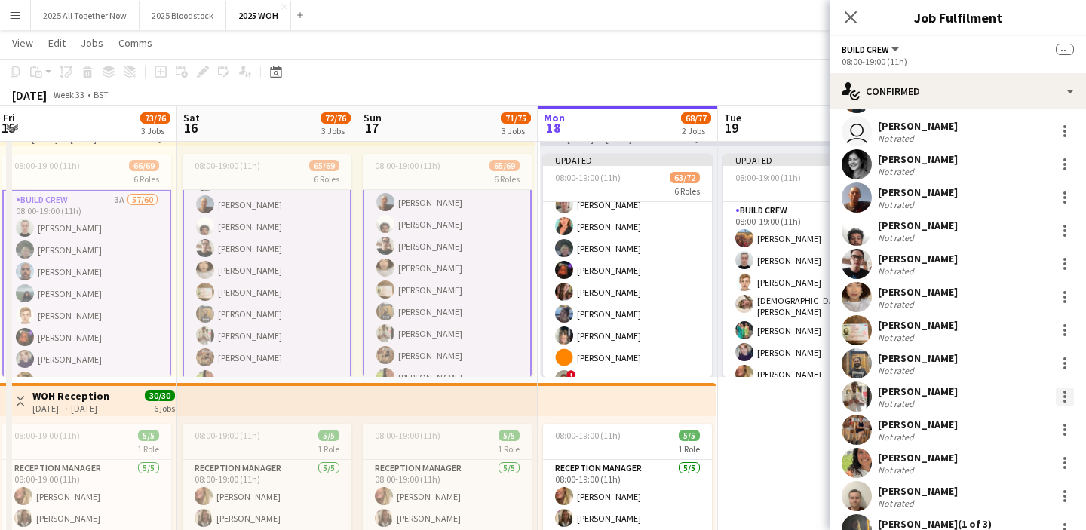
click at [1067, 388] on div at bounding box center [1065, 397] width 18 height 18
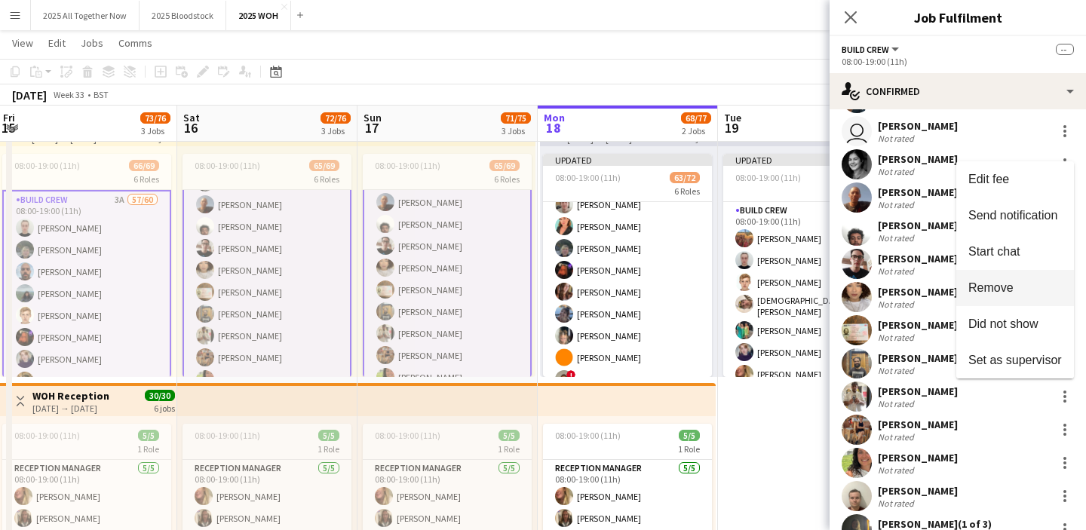
click at [1009, 296] on button "Remove" at bounding box center [1016, 288] width 118 height 36
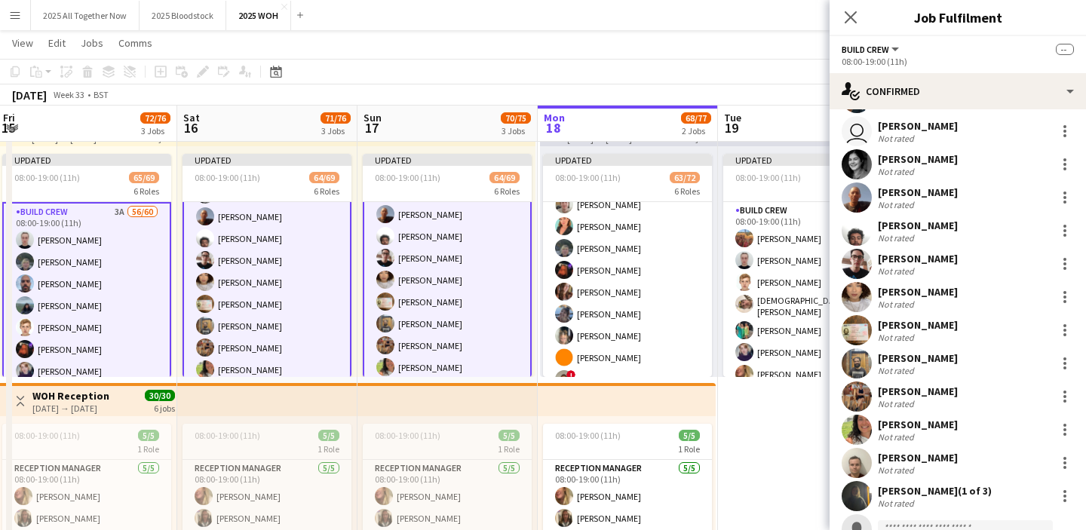
click at [776, 413] on app-date-cell "Updated 08:00-19:00 (11h) 66/72 6 Roles Build Crew 19/19 08:00-19:00 (11h) [PER…" at bounding box center [808, 459] width 180 height 704
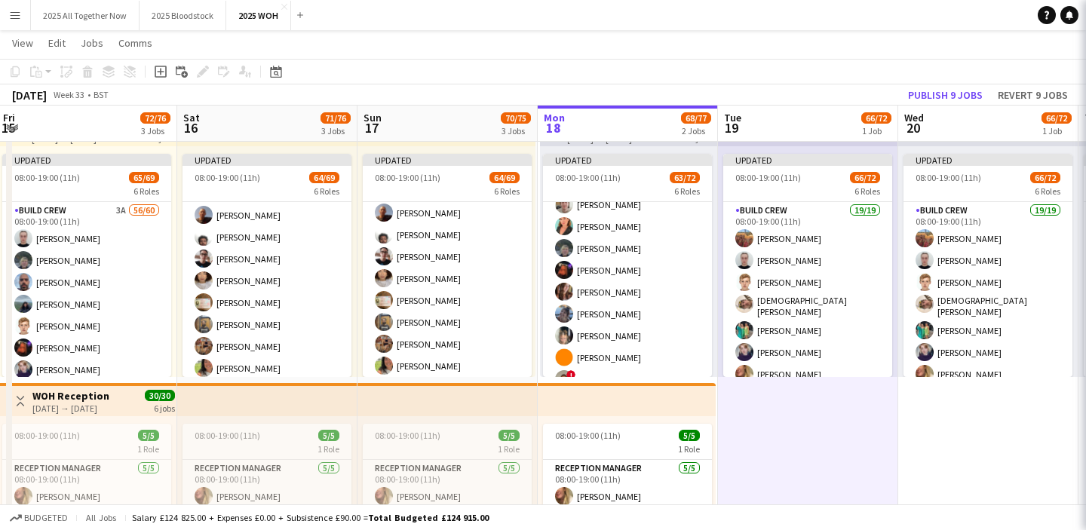
scroll to position [1035, 0]
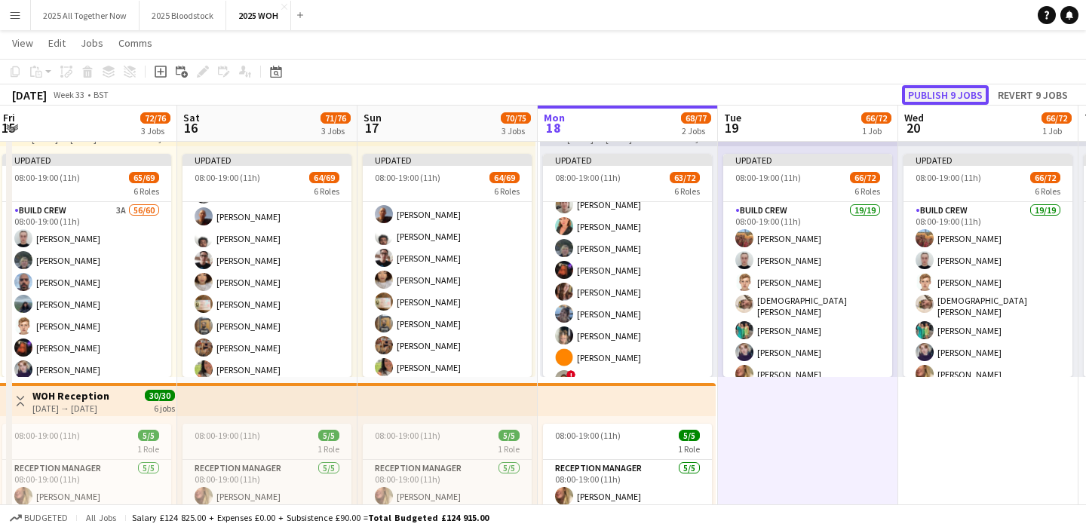
click at [929, 102] on button "Publish 9 jobs" at bounding box center [945, 95] width 87 height 20
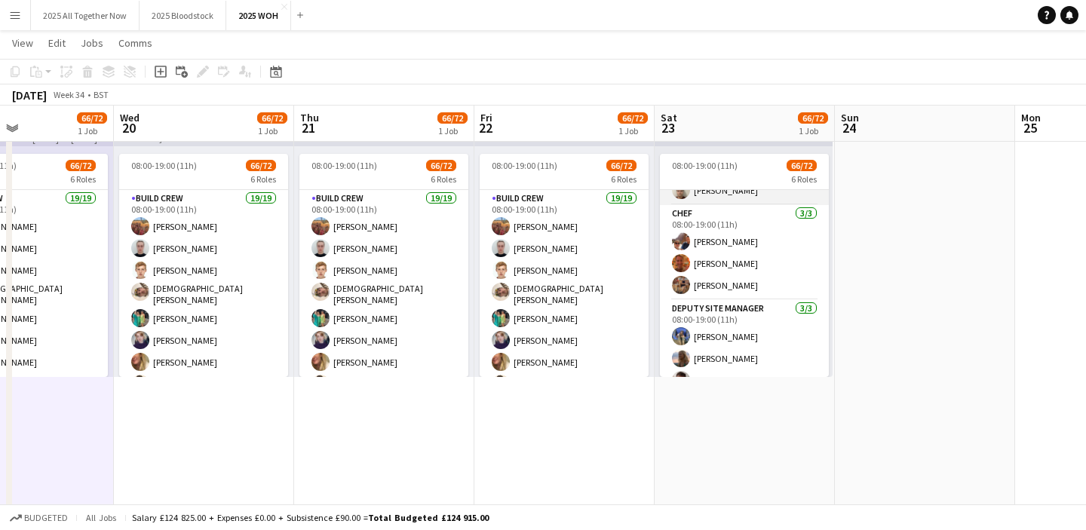
scroll to position [426, 0]
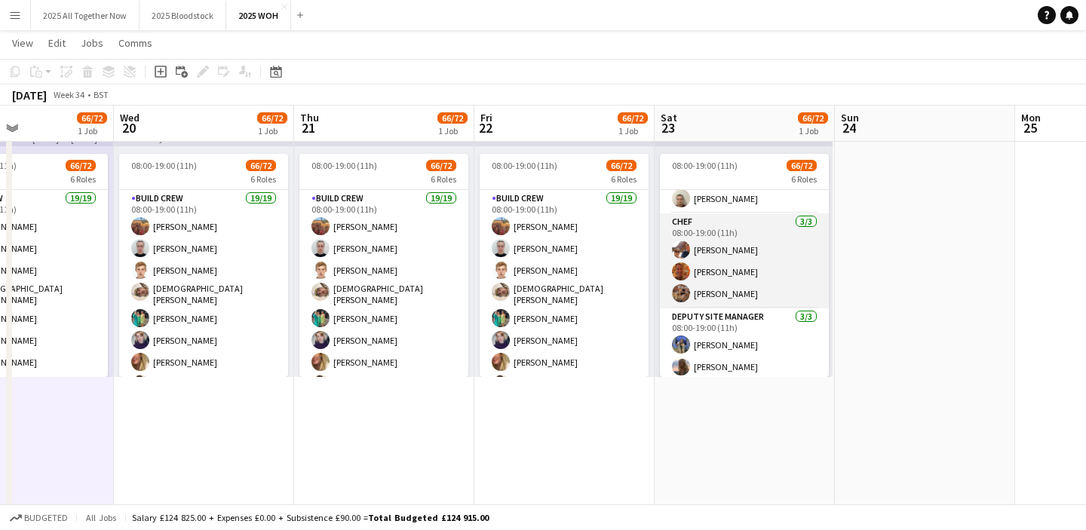
click at [774, 275] on app-card-role "Chef [DATE] 08:00-19:00 (11h) [PERSON_NAME] [PERSON_NAME] [PERSON_NAME]" at bounding box center [744, 260] width 169 height 95
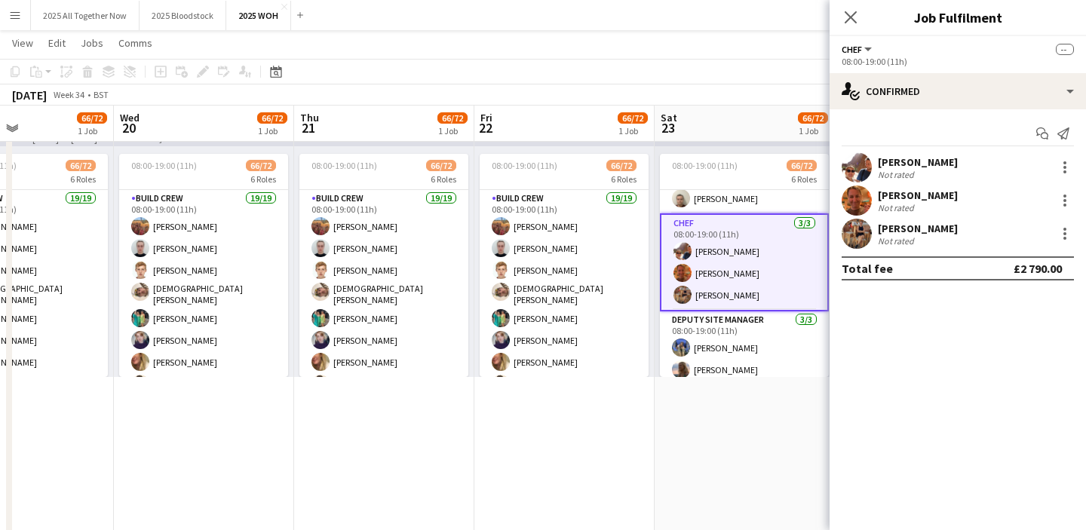
click at [774, 275] on app-card-role "Chef [DATE] 08:00-19:00 (11h) [PERSON_NAME] [PERSON_NAME] [PERSON_NAME]" at bounding box center [744, 262] width 169 height 98
click at [1055, 229] on div at bounding box center [1063, 234] width 21 height 18
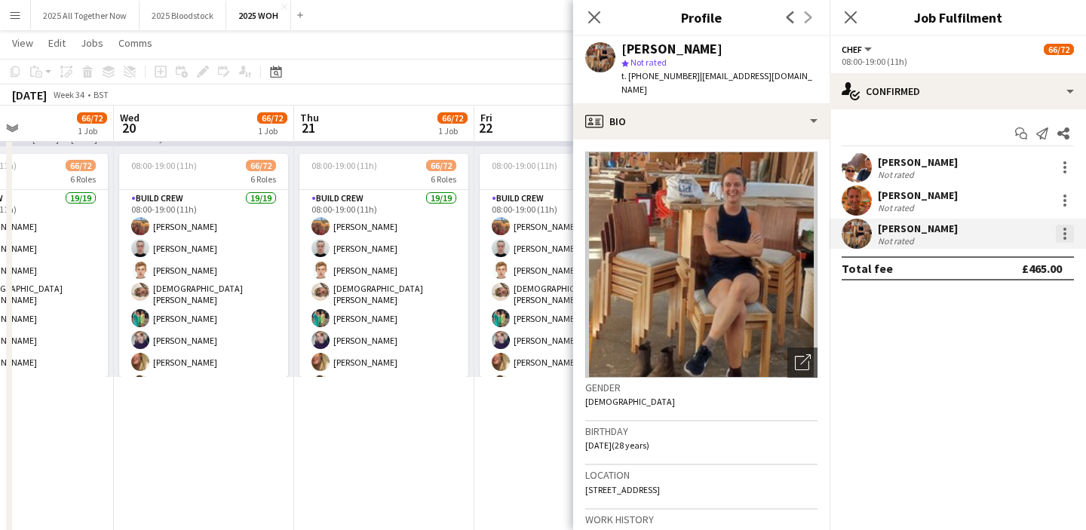
click at [1067, 232] on div at bounding box center [1065, 234] width 18 height 18
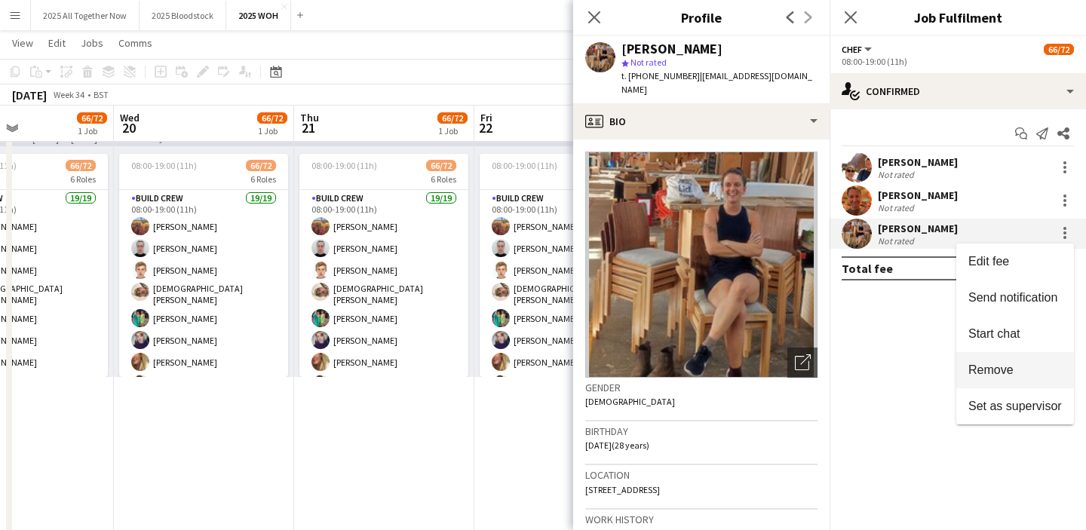
click at [1003, 369] on span "Remove" at bounding box center [991, 370] width 45 height 13
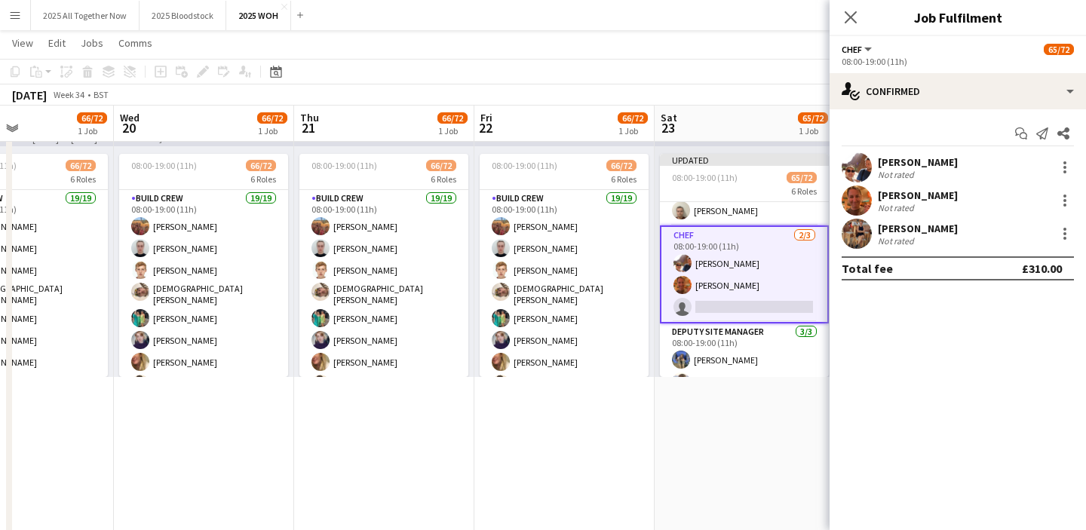
click at [684, 467] on app-date-cell "Updated 08:00-19:00 (11h) 65/72 6 Roles Build Crew 19/19 08:00-19:00 (11h) [PER…" at bounding box center [745, 459] width 180 height 704
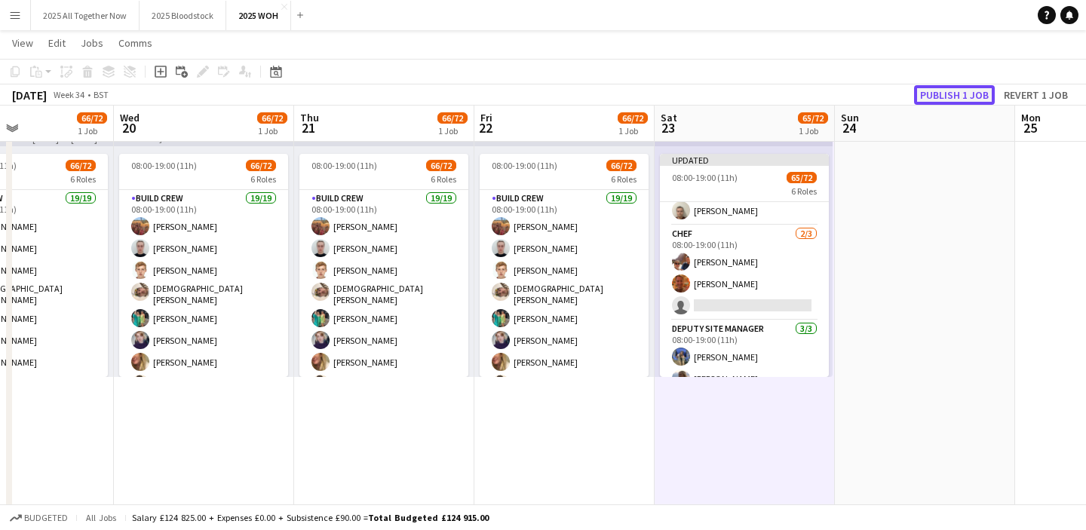
click at [936, 100] on button "Publish 1 job" at bounding box center [954, 95] width 81 height 20
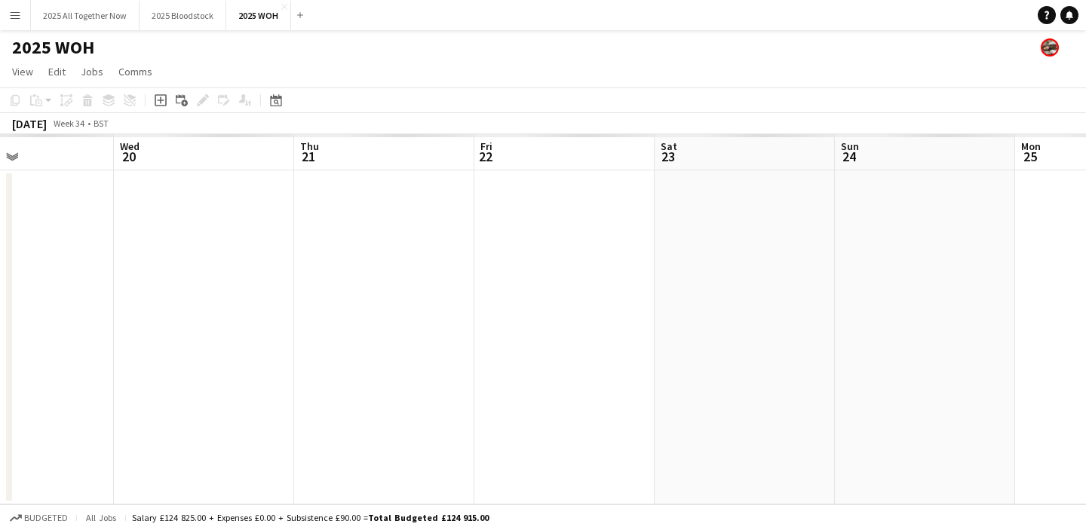
scroll to position [0, 0]
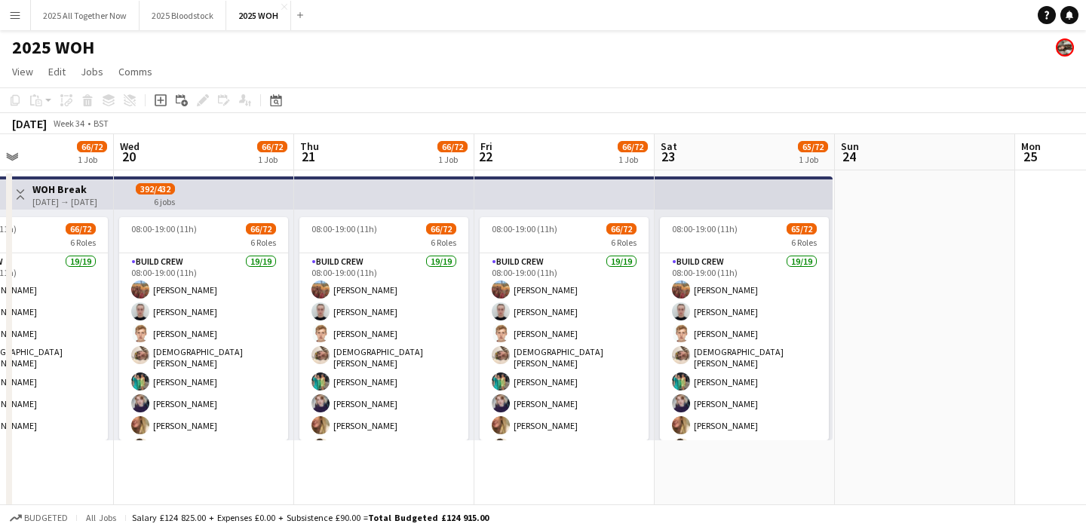
click at [25, 19] on button "Menu" at bounding box center [15, 15] width 30 height 30
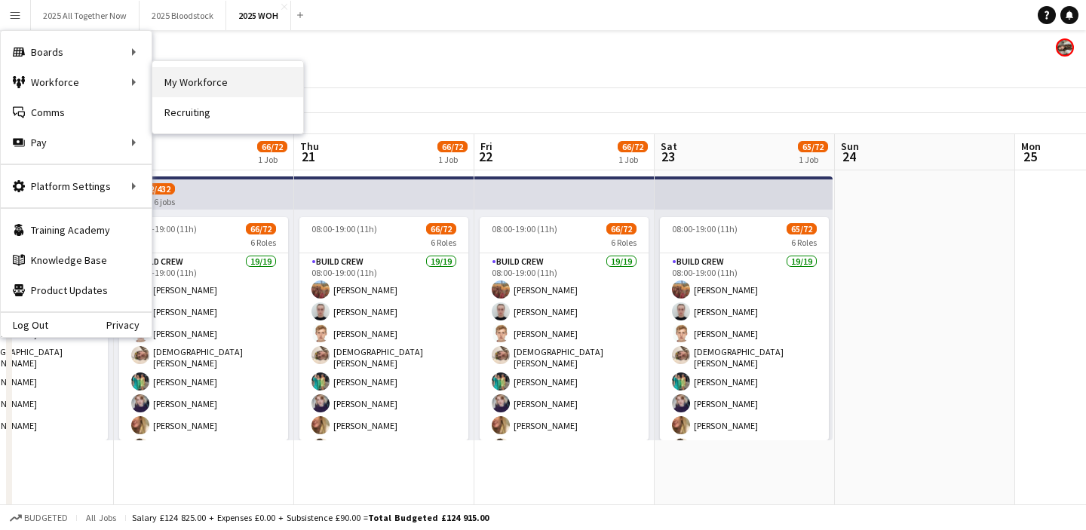
click at [204, 77] on link "My Workforce" at bounding box center [227, 82] width 151 height 30
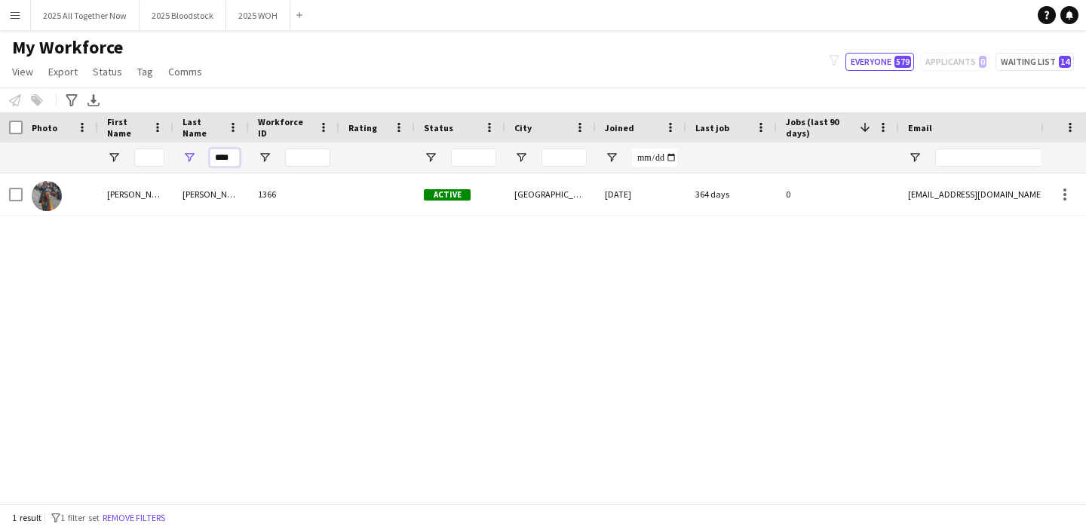
click at [229, 156] on input "****" at bounding box center [225, 158] width 30 height 18
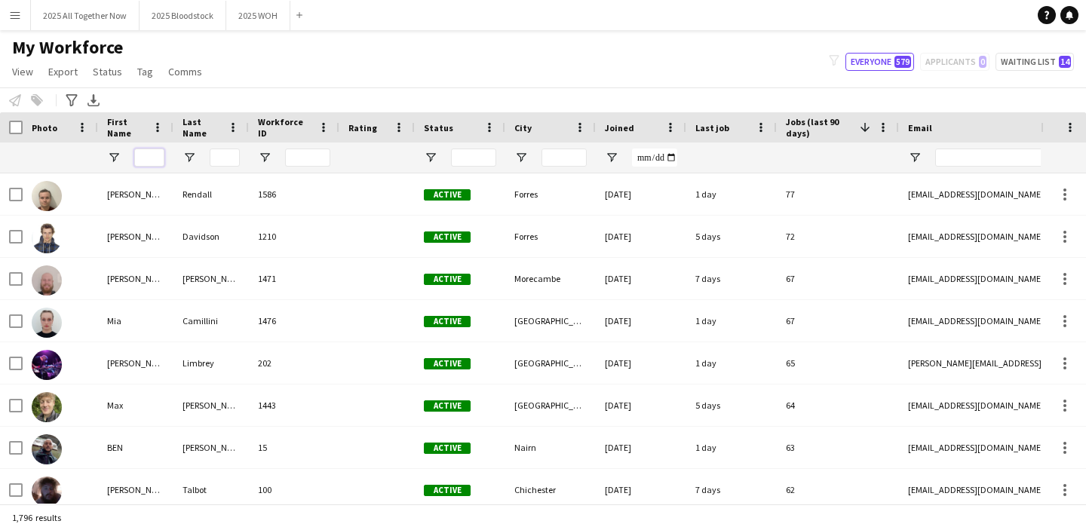
click at [144, 161] on input "First Name Filter Input" at bounding box center [149, 158] width 30 height 18
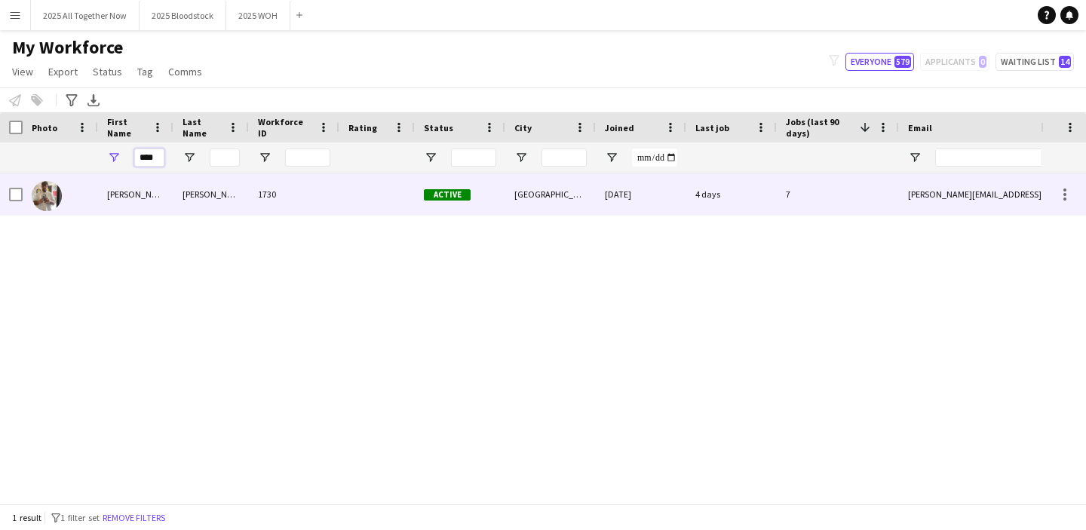
type input "****"
click at [142, 214] on div "[PERSON_NAME]" at bounding box center [135, 193] width 75 height 41
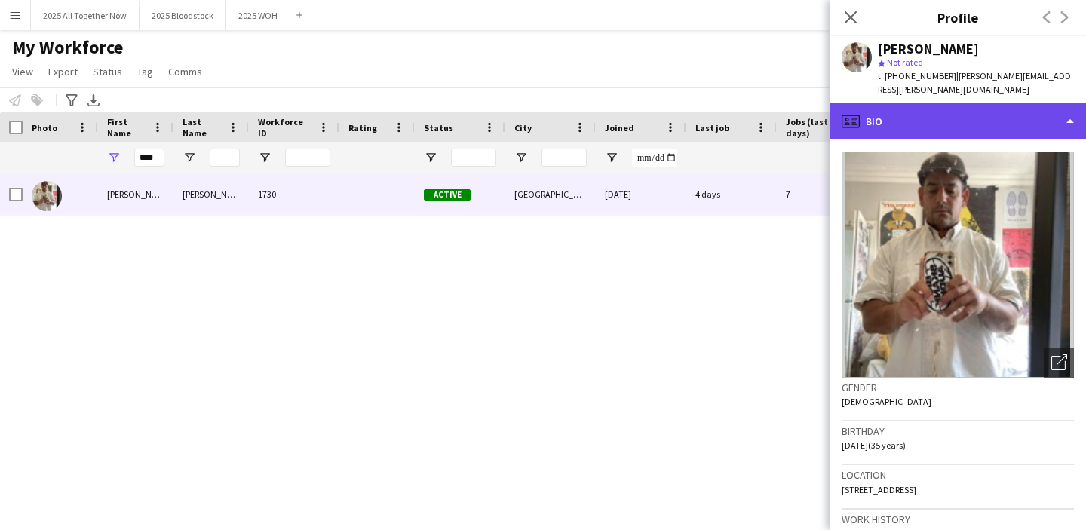
click at [1000, 109] on div "profile Bio" at bounding box center [958, 121] width 256 height 36
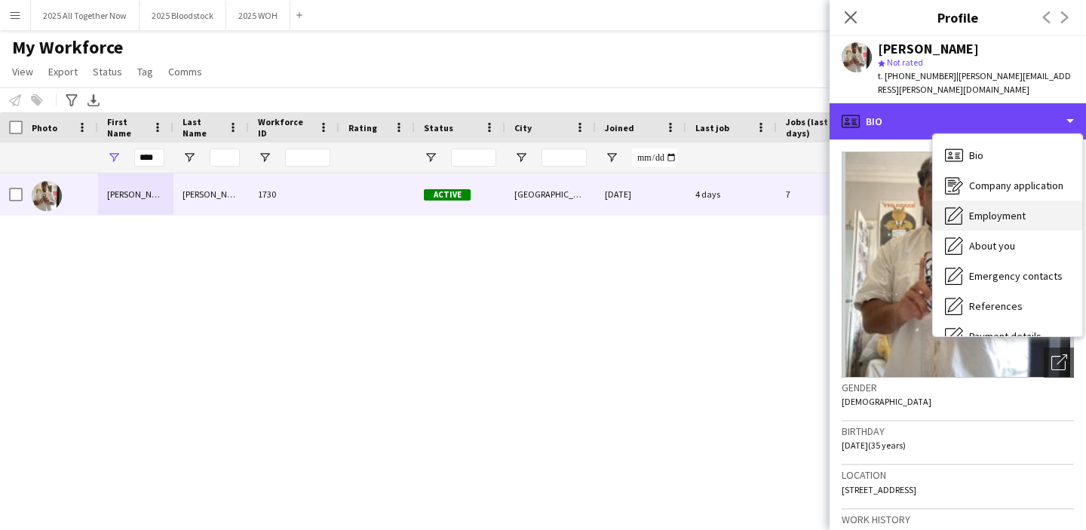
scroll to position [172, 0]
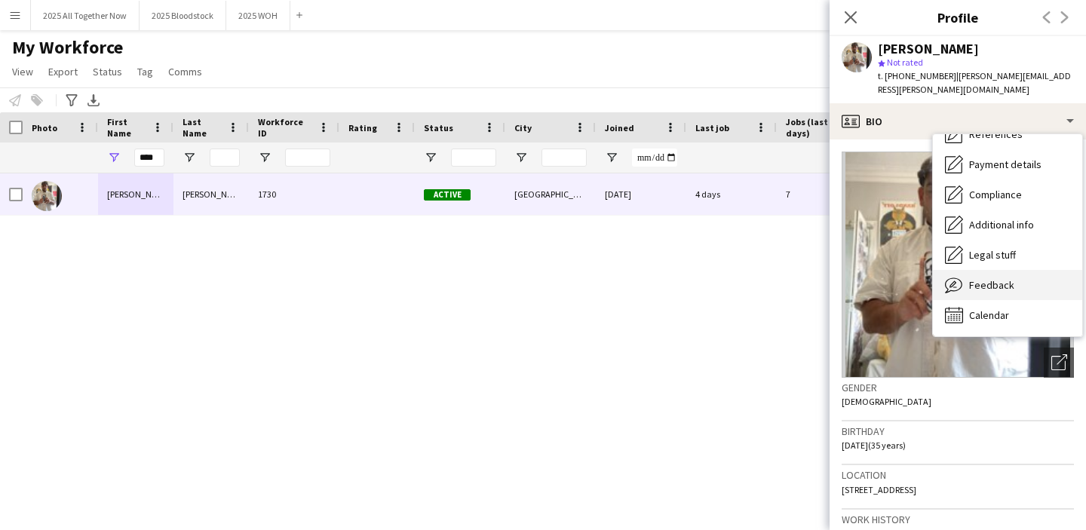
click at [1032, 270] on div "Feedback Feedback" at bounding box center [1007, 285] width 149 height 30
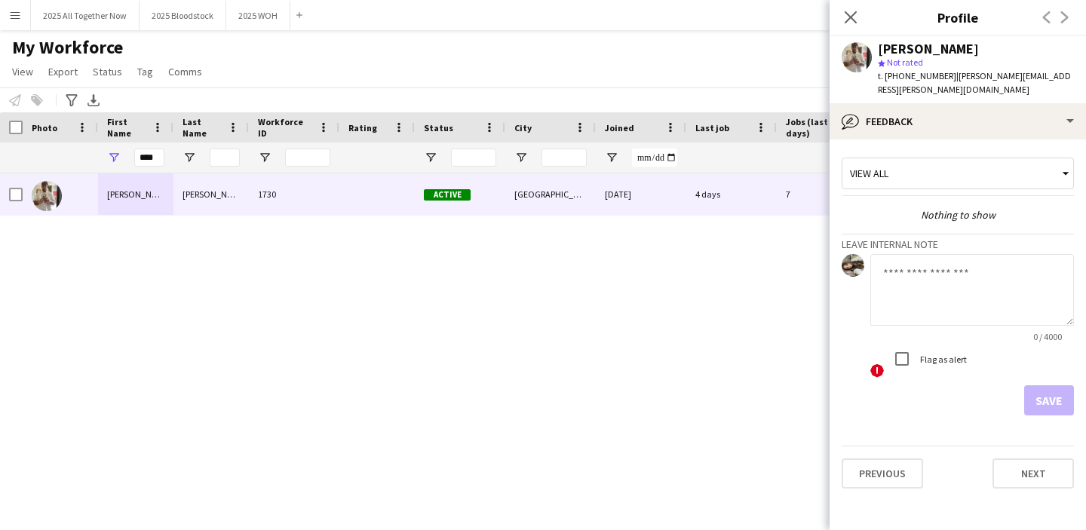
click at [929, 275] on textarea at bounding box center [973, 290] width 204 height 72
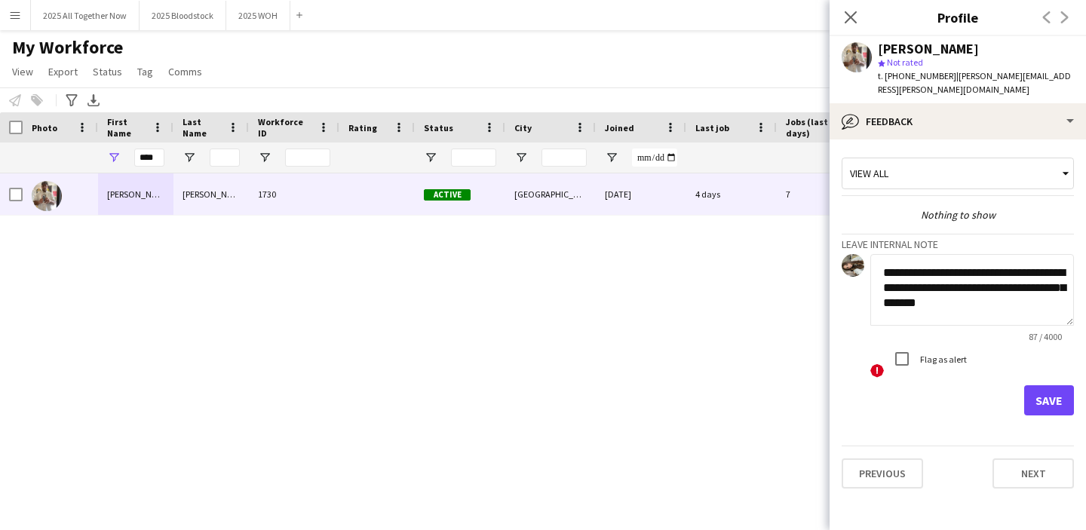
type textarea "**********"
click at [1052, 389] on button "Save" at bounding box center [1049, 400] width 50 height 30
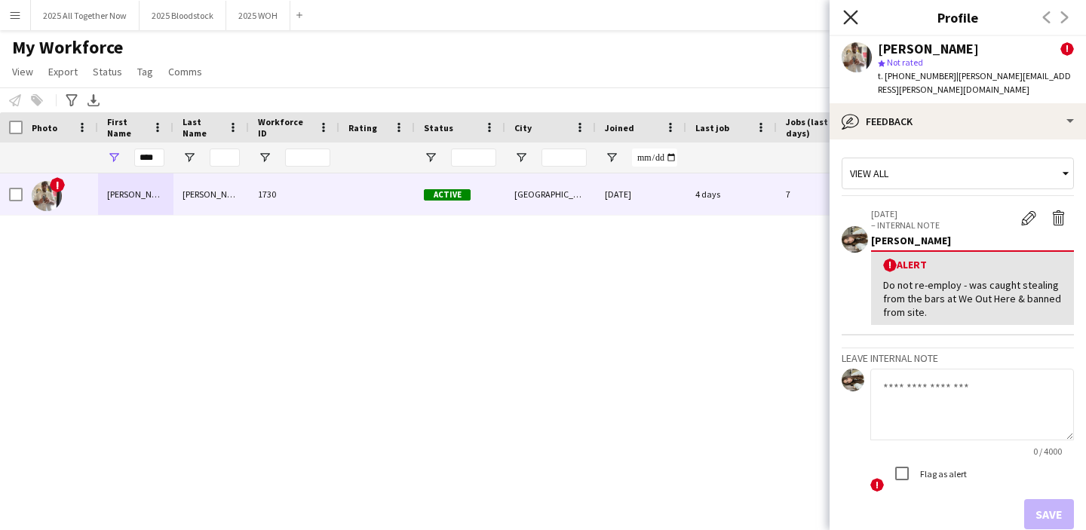
click at [850, 20] on icon "Close pop-in" at bounding box center [850, 17] width 14 height 14
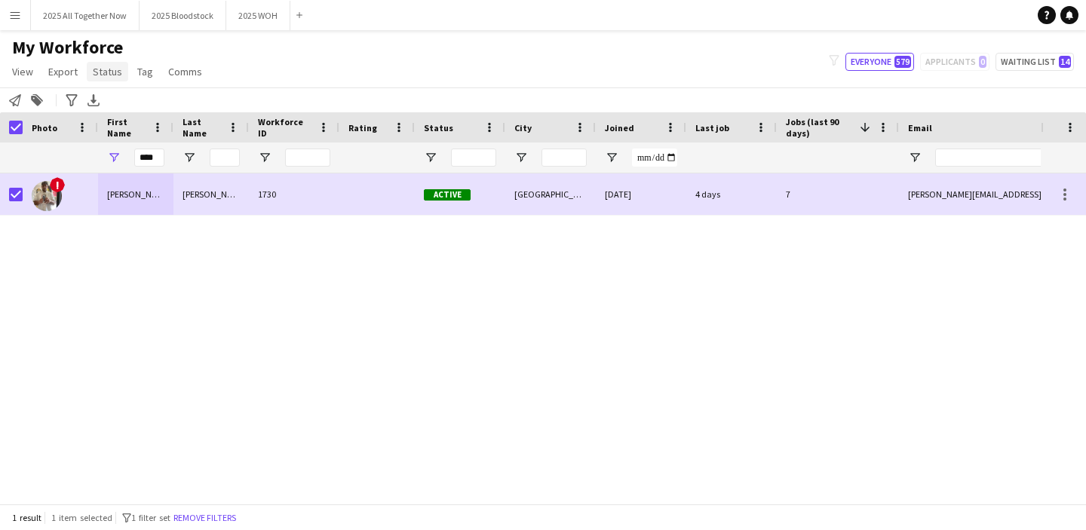
click at [109, 63] on link "Status" at bounding box center [107, 72] width 41 height 20
click at [151, 108] on link "Edit" at bounding box center [140, 104] width 106 height 32
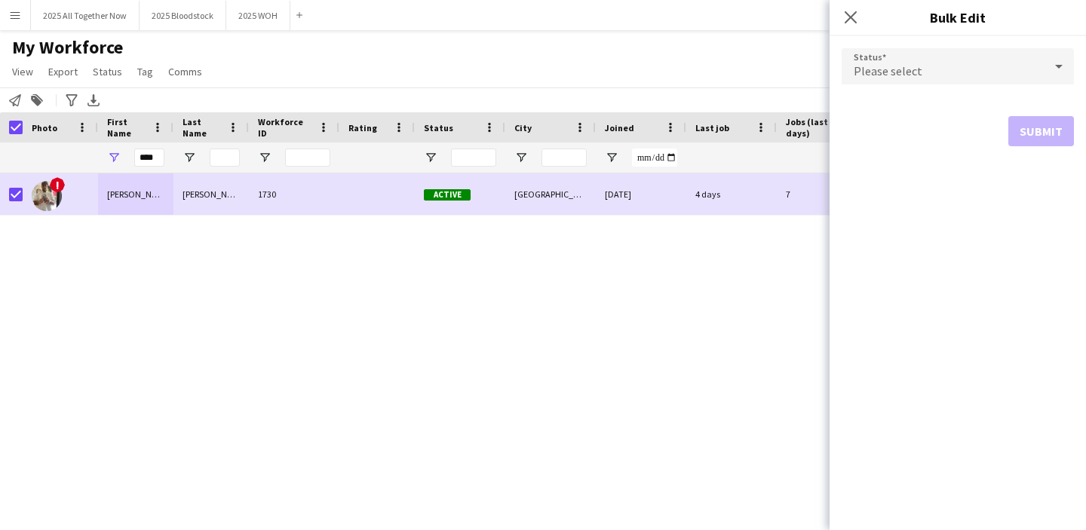
click at [889, 73] on span "Please select" at bounding box center [888, 70] width 69 height 15
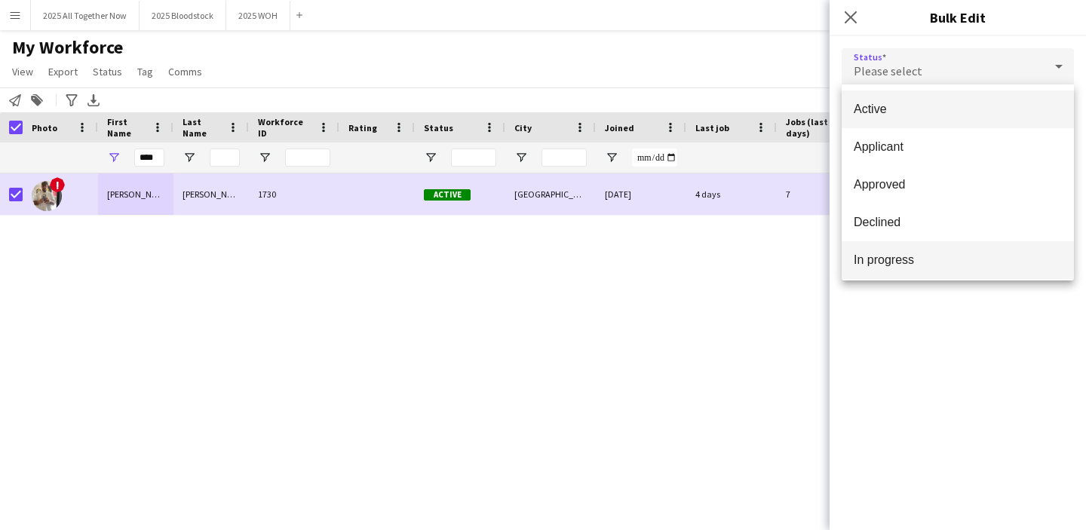
scroll to position [155, 0]
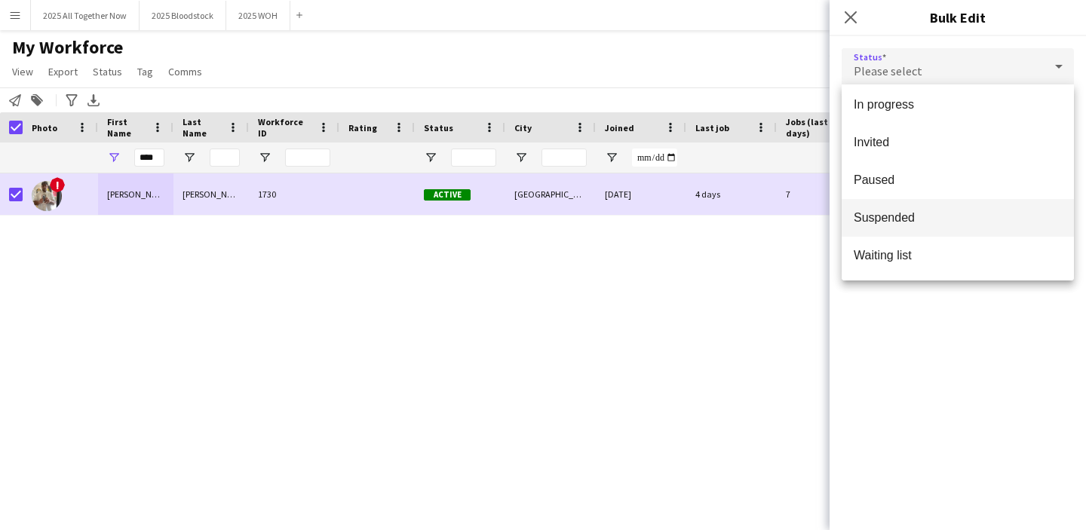
click at [941, 226] on mat-option "Suspended" at bounding box center [958, 218] width 232 height 38
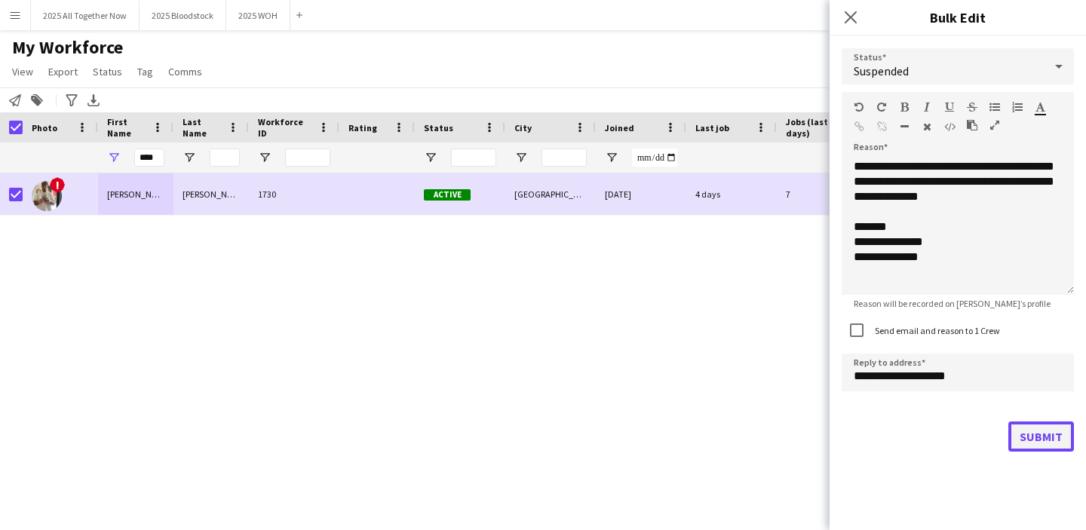
click at [1046, 434] on button "Submit" at bounding box center [1042, 437] width 66 height 30
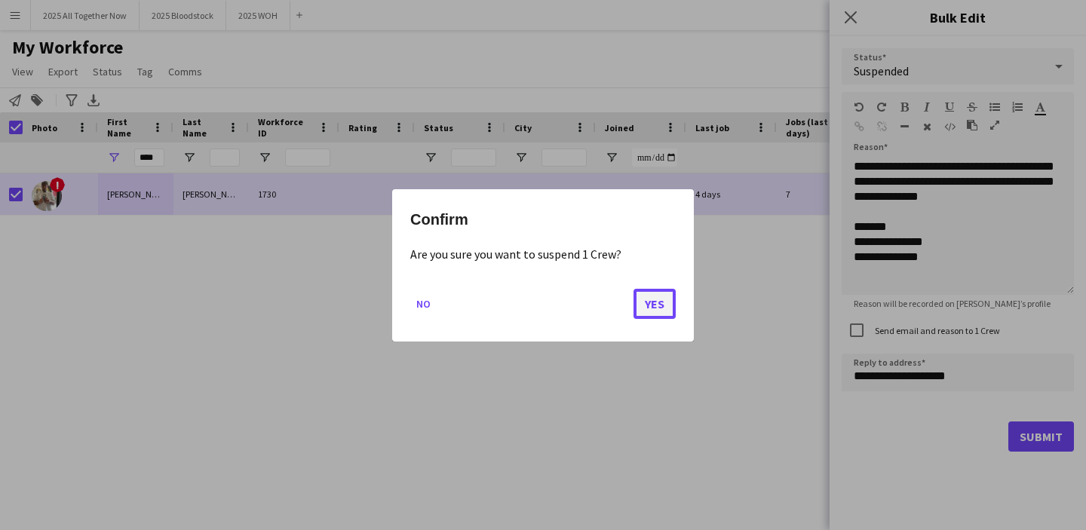
click at [663, 303] on button "Yes" at bounding box center [655, 303] width 42 height 30
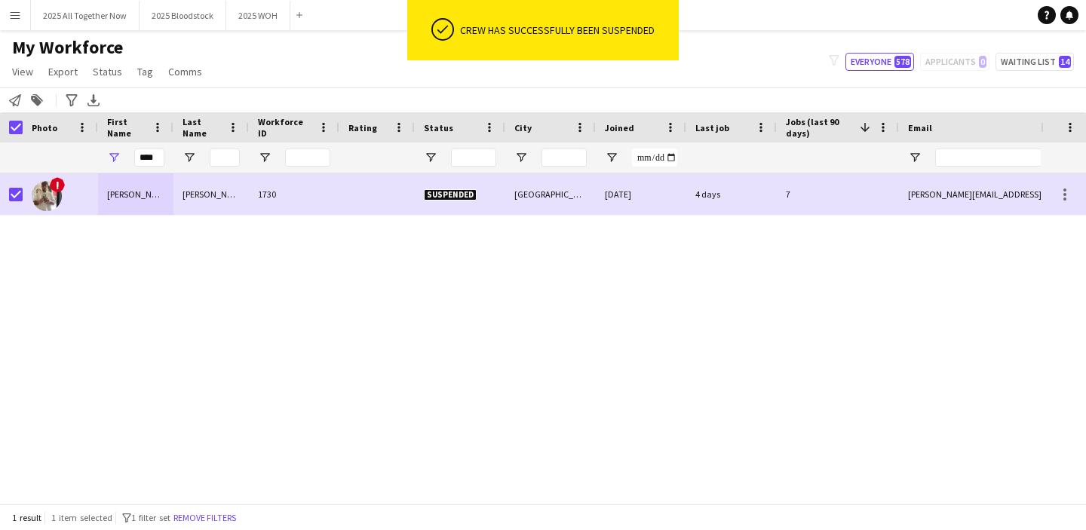
click at [956, 253] on div "! [PERSON_NAME] 1730 Suspended [GEOGRAPHIC_DATA] [DATE] 4 days 7 [PERSON_NAME][…" at bounding box center [520, 338] width 1041 height 330
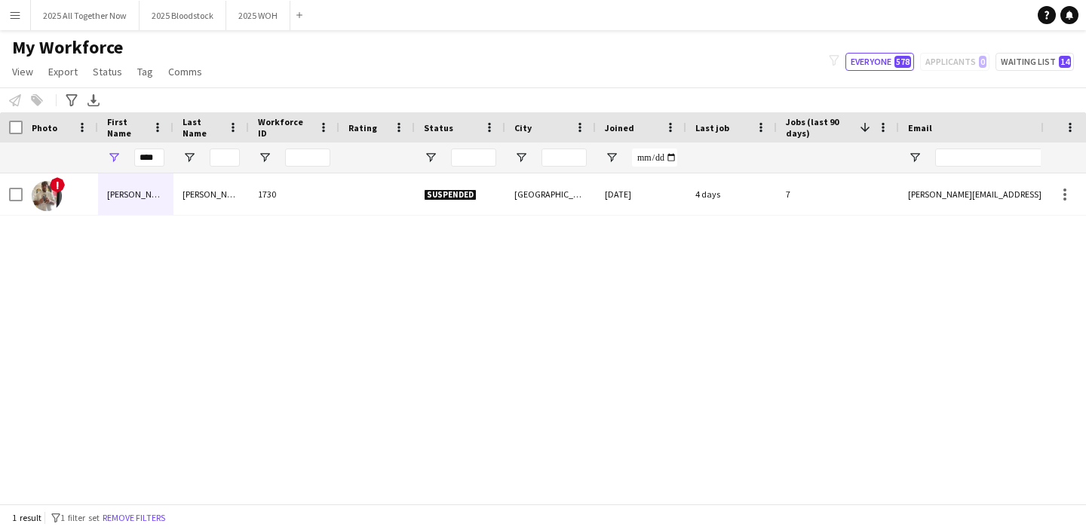
click at [70, 338] on div "! [PERSON_NAME] 1730 Suspended [GEOGRAPHIC_DATA] [DATE] 4 days 7 [PERSON_NAME][…" at bounding box center [520, 338] width 1041 height 330
